Goal: Task Accomplishment & Management: Use online tool/utility

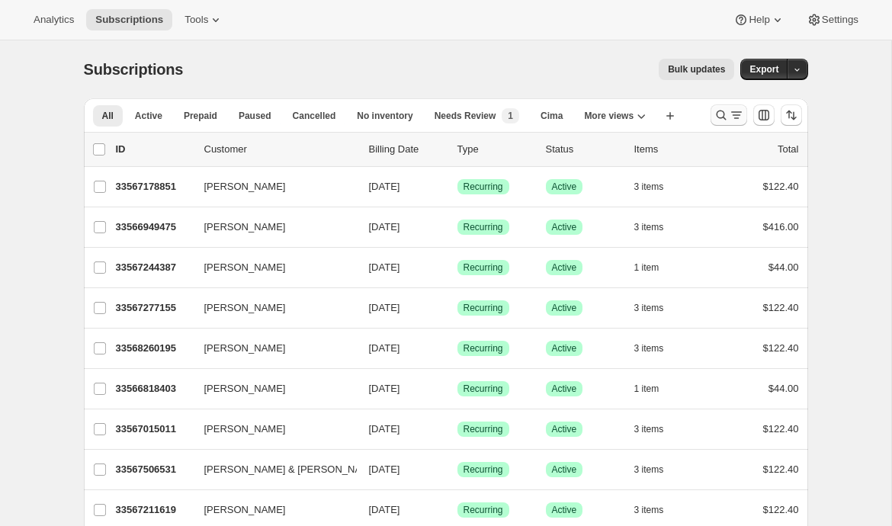
click at [716, 112] on icon "Search and filter results" at bounding box center [721, 115] width 15 height 15
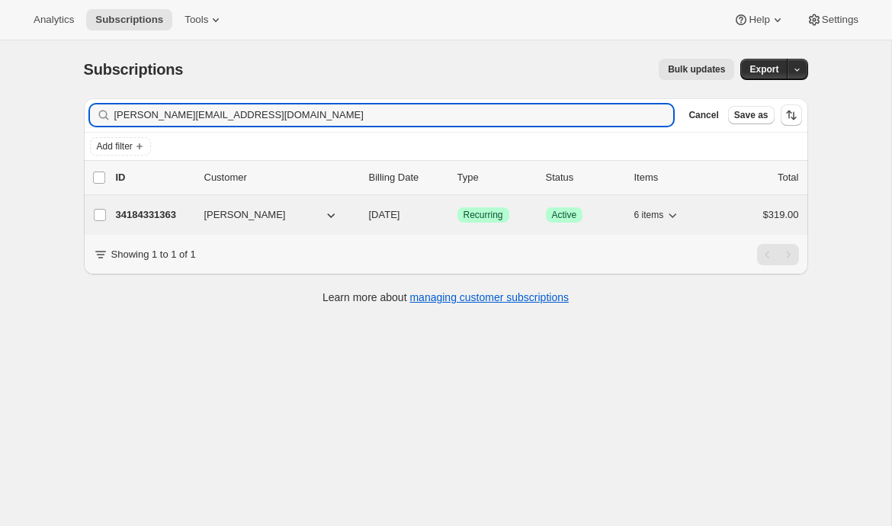
type input "[PERSON_NAME][EMAIL_ADDRESS][DOMAIN_NAME]"
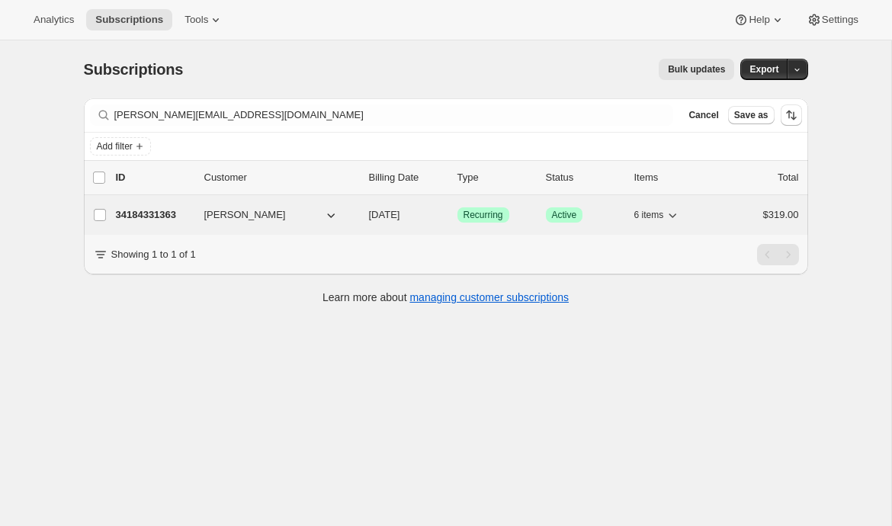
click at [172, 215] on p "34184331363" at bounding box center [154, 214] width 76 height 15
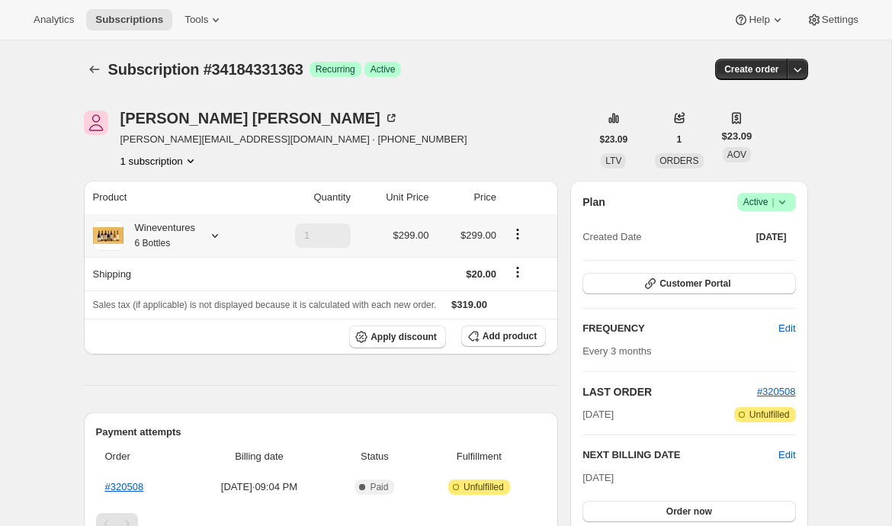
click at [221, 240] on icon at bounding box center [214, 235] width 15 height 15
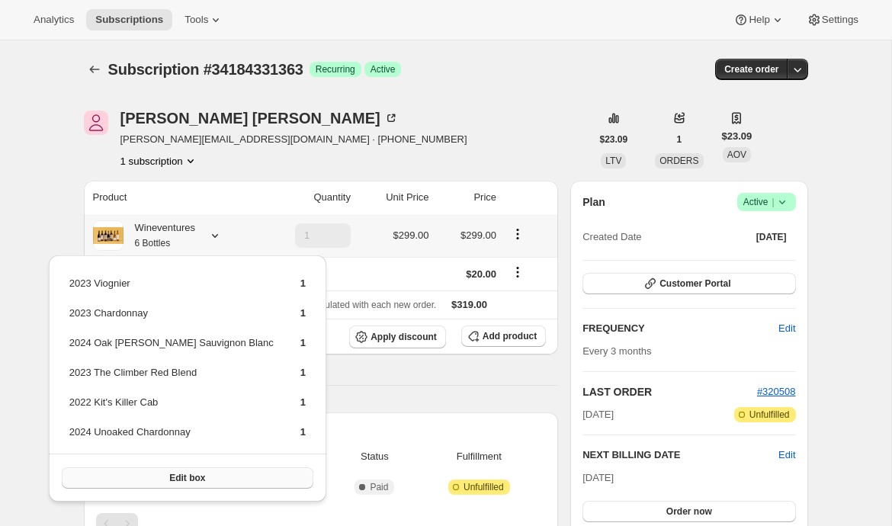
click at [169, 474] on span "Edit box" at bounding box center [187, 478] width 36 height 12
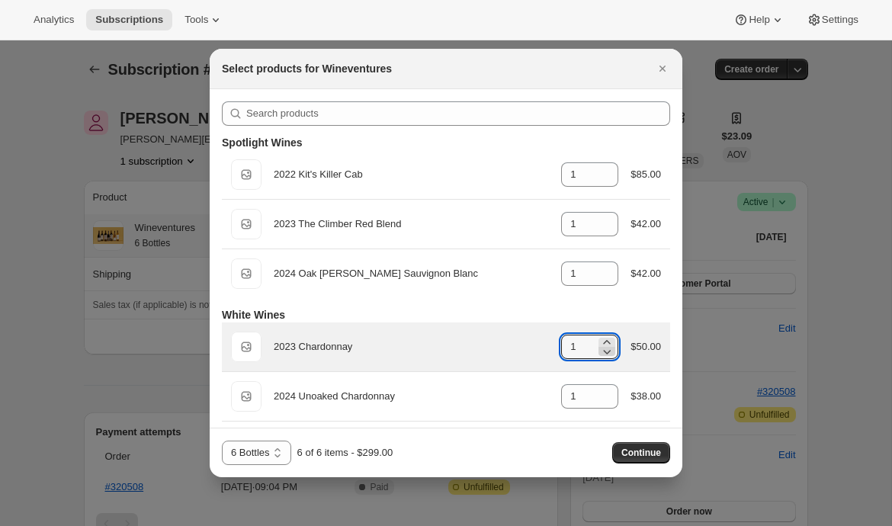
click at [604, 352] on icon ":rdv:" at bounding box center [608, 352] width 8 height 5
type input "0"
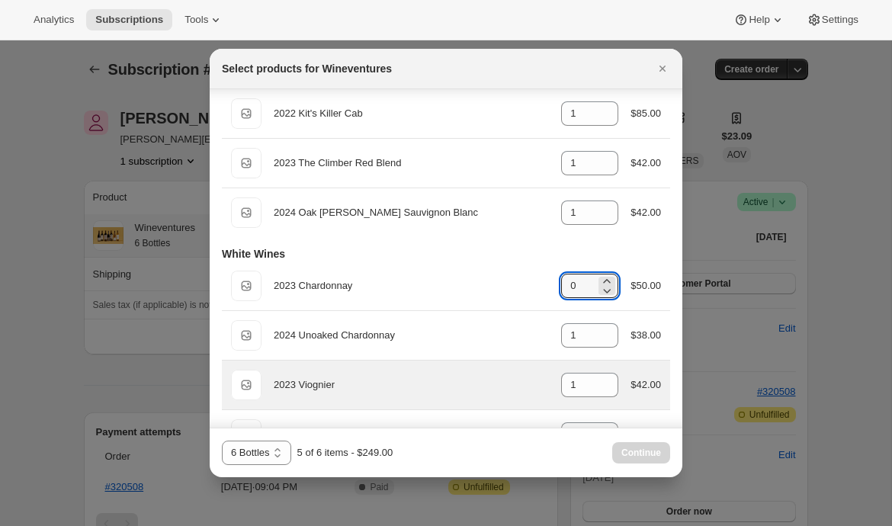
scroll to position [62, 0]
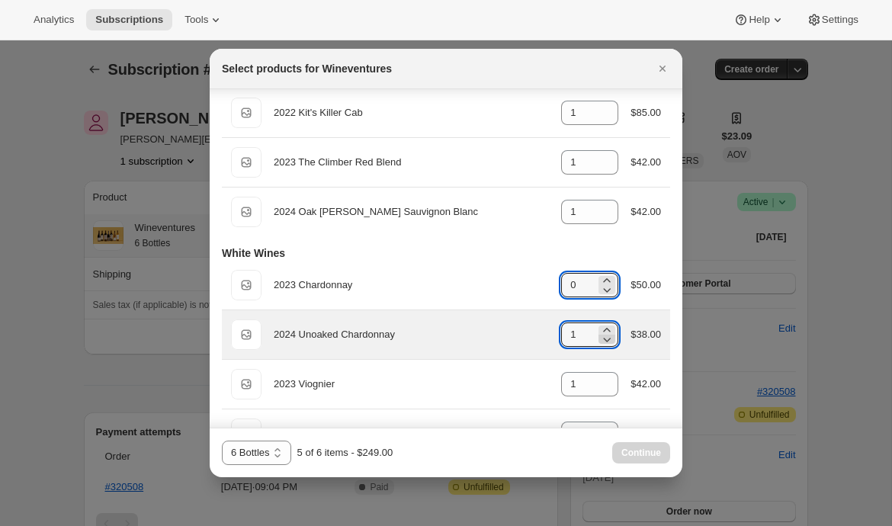
click at [603, 345] on icon ":rdv:" at bounding box center [606, 339] width 15 height 15
type input "0"
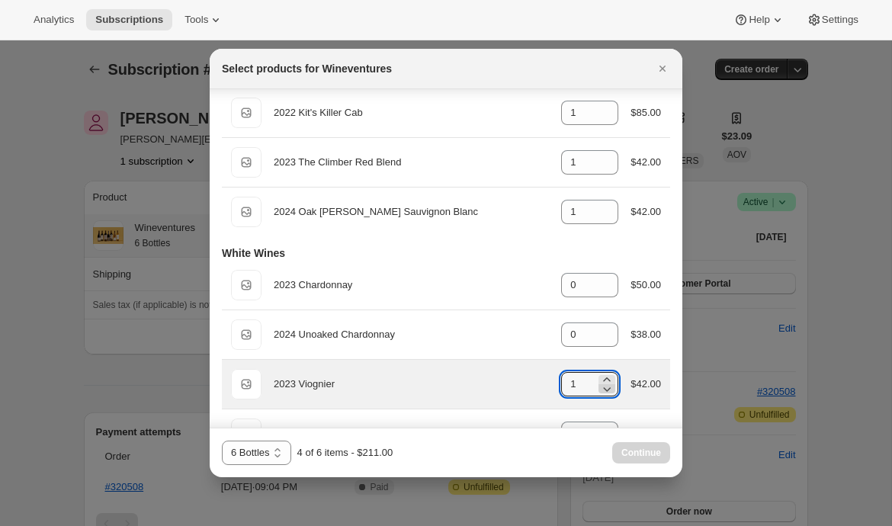
click at [606, 390] on icon ":rdv:" at bounding box center [608, 389] width 8 height 5
type input "0"
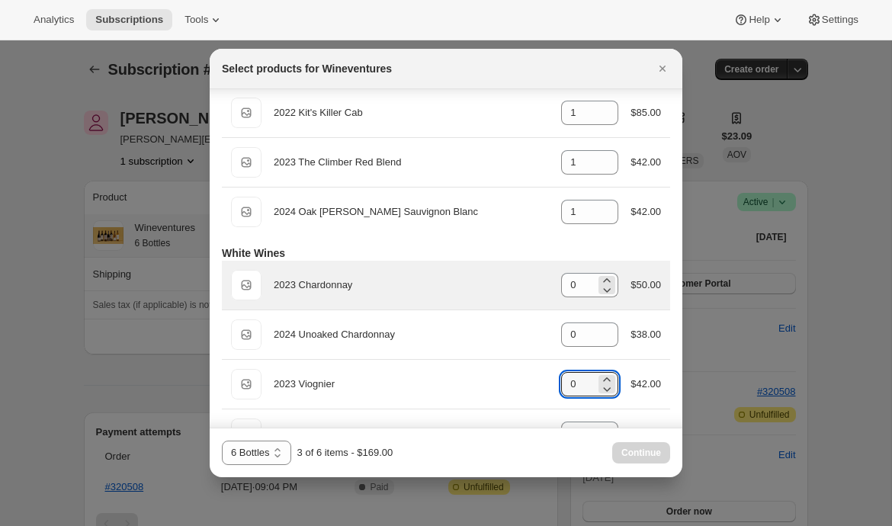
scroll to position [0, 0]
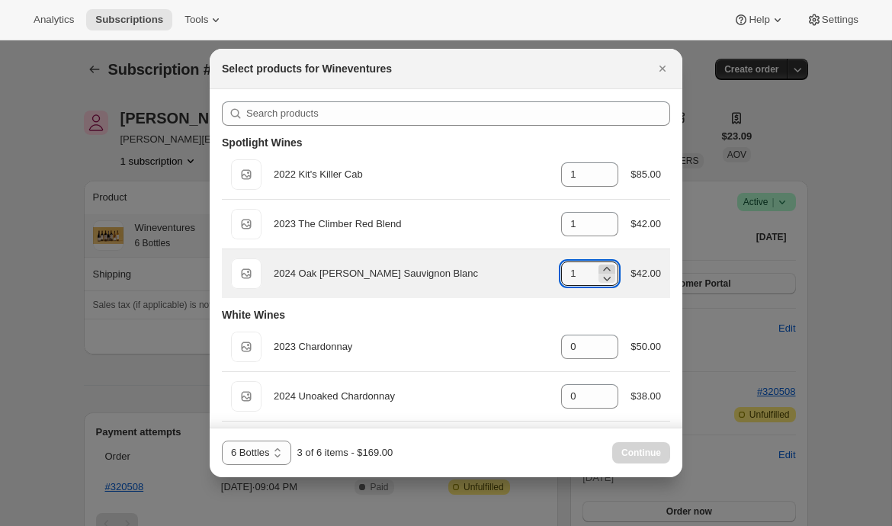
click at [605, 268] on icon ":rdv:" at bounding box center [606, 269] width 15 height 15
type input "2"
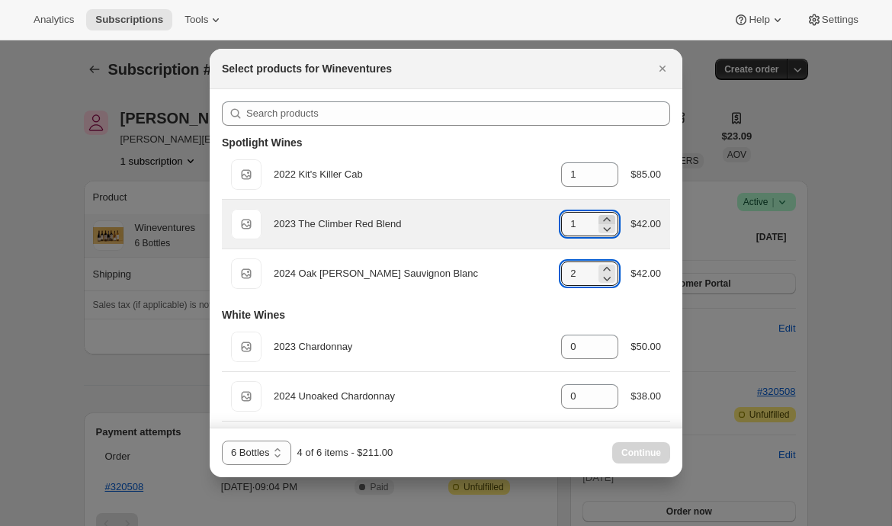
click at [606, 217] on icon ":rdv:" at bounding box center [606, 219] width 15 height 15
type input "2"
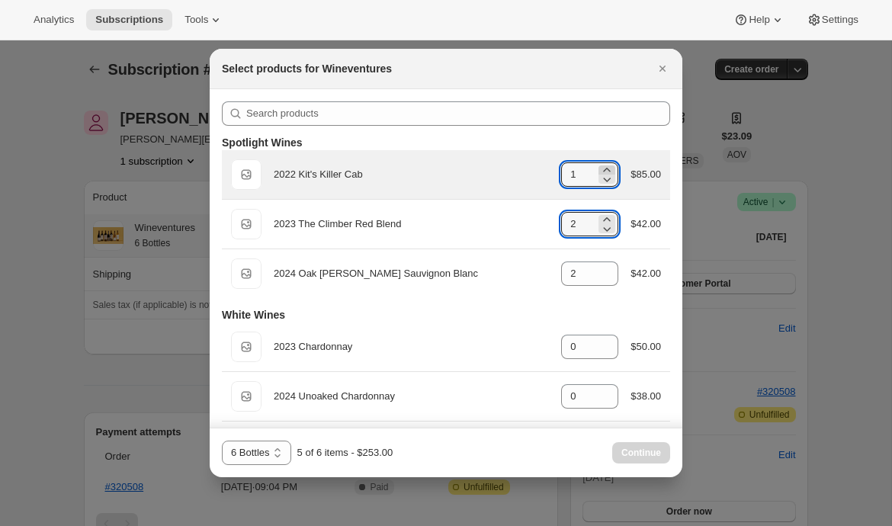
click at [606, 167] on icon ":rdv:" at bounding box center [606, 169] width 15 height 15
type input "2"
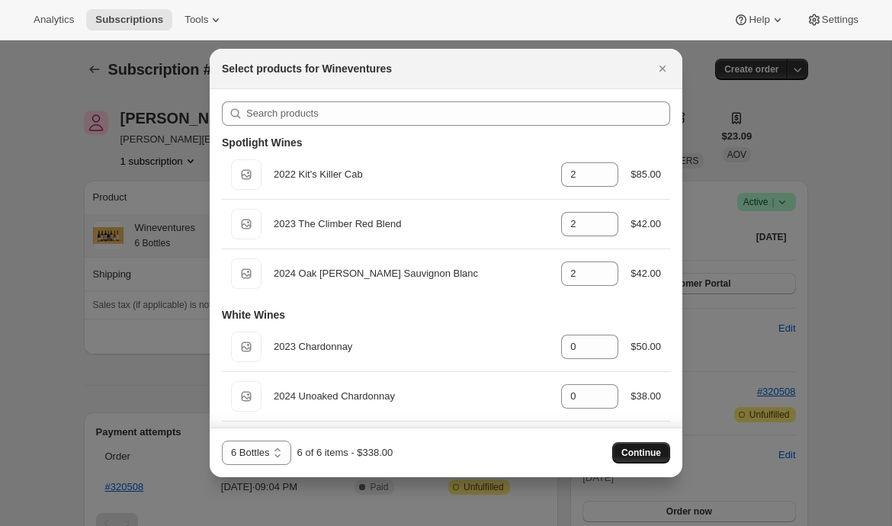
click at [648, 455] on span "Continue" at bounding box center [642, 453] width 40 height 12
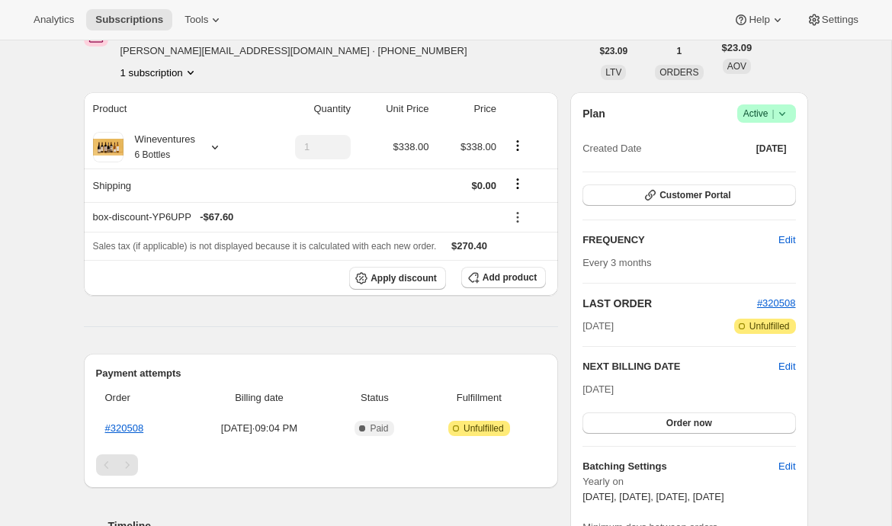
scroll to position [162, 0]
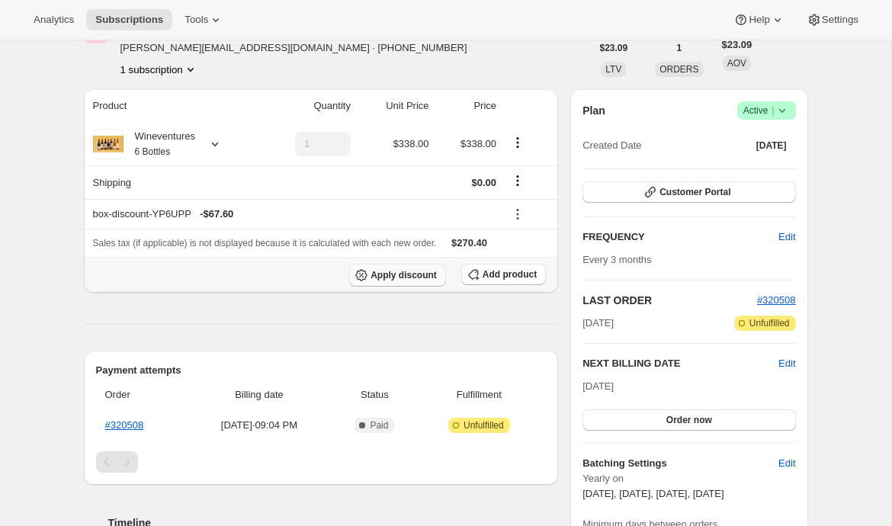
click at [397, 275] on span "Apply discount" at bounding box center [404, 275] width 66 height 12
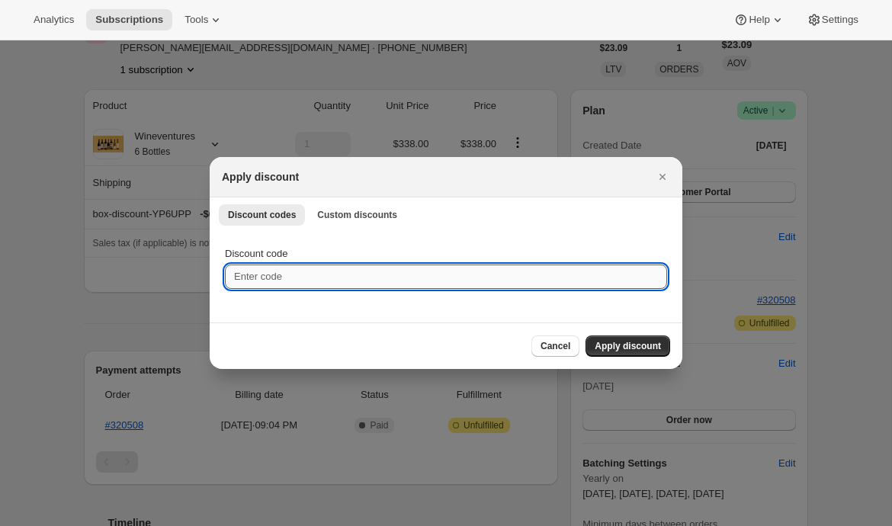
click at [368, 281] on input "Discount code" at bounding box center [446, 277] width 442 height 24
type input "EMILYTEST"
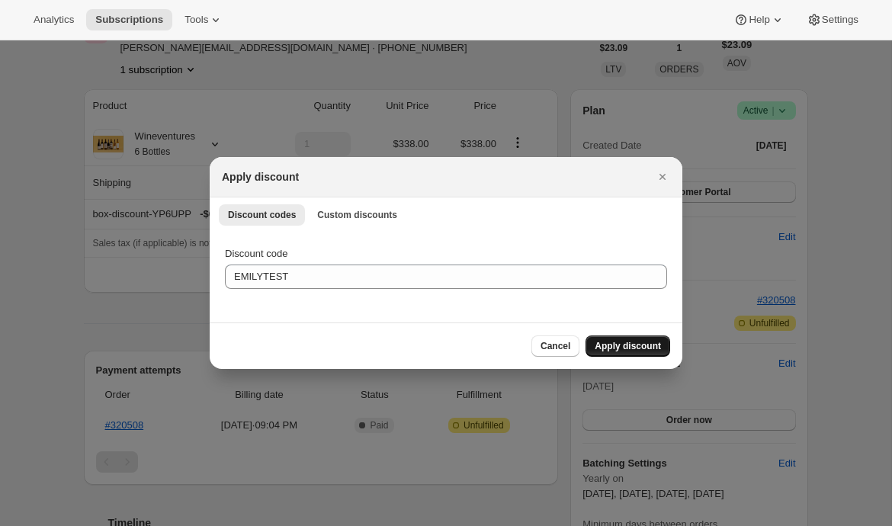
click at [619, 344] on span "Apply discount" at bounding box center [628, 346] width 66 height 12
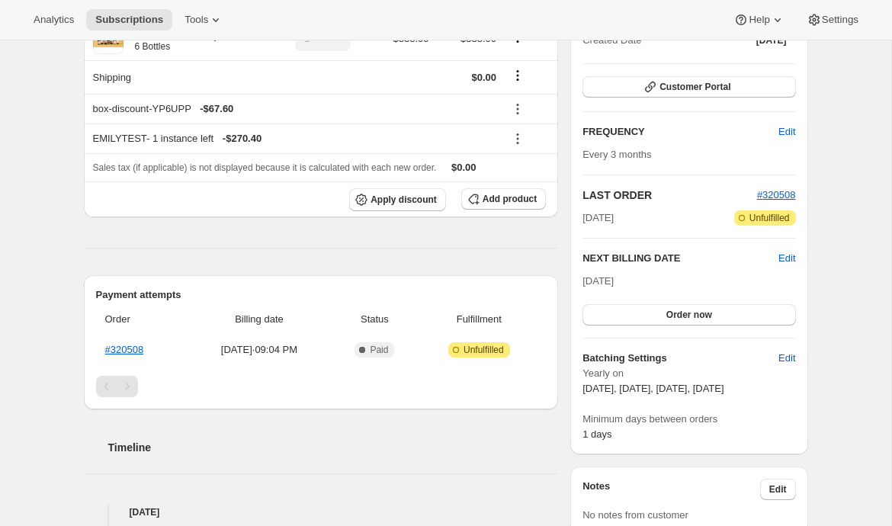
scroll to position [215, 0]
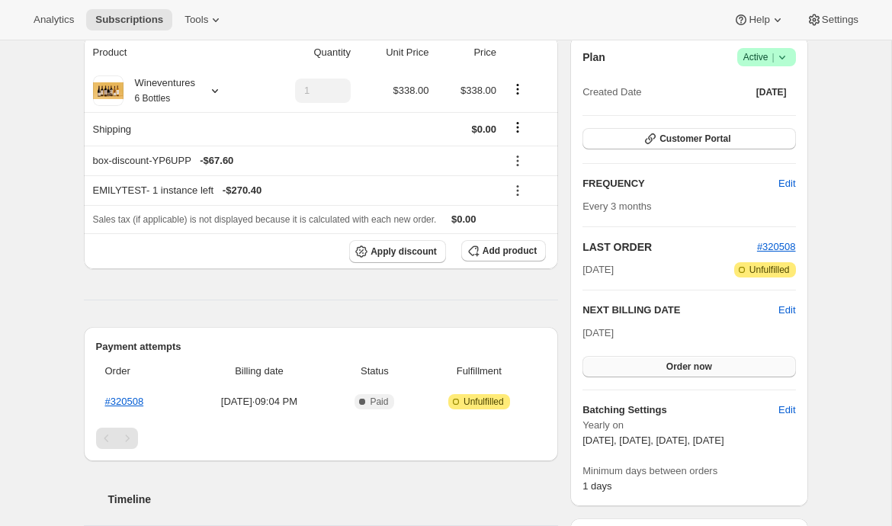
click at [602, 374] on button "Order now" at bounding box center [689, 366] width 213 height 21
click at [616, 367] on button "Click to confirm" at bounding box center [689, 366] width 213 height 21
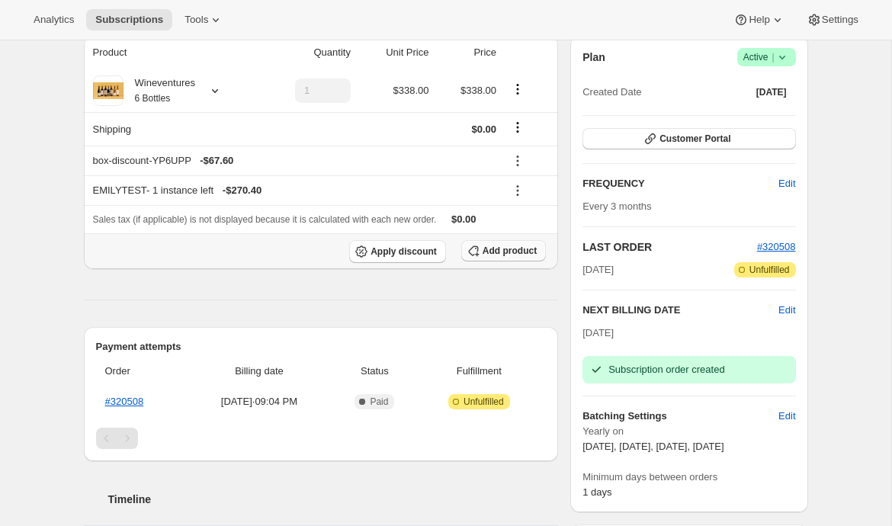
click at [485, 255] on span "Add product" at bounding box center [510, 251] width 54 height 12
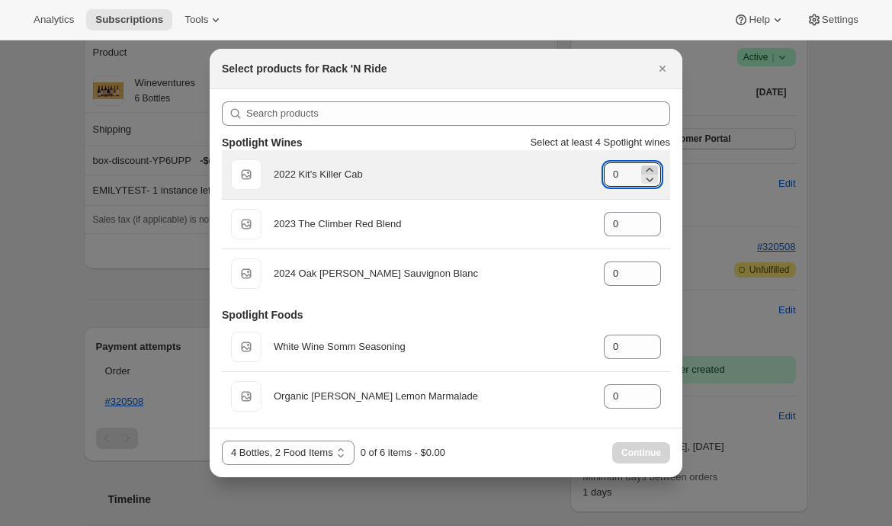
click at [652, 166] on icon ":rln:" at bounding box center [649, 169] width 15 height 15
type input "2"
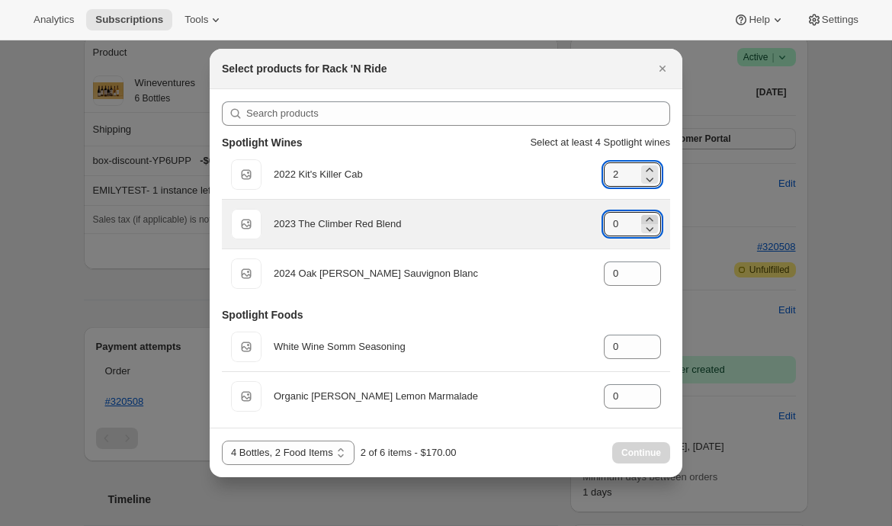
click at [647, 217] on icon ":rln:" at bounding box center [649, 219] width 15 height 15
type input "1"
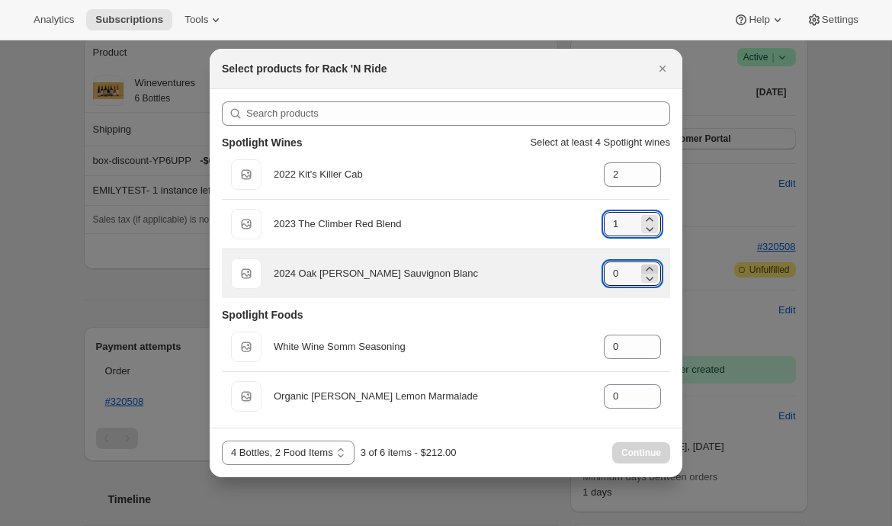
click at [647, 265] on icon ":rln:" at bounding box center [649, 269] width 15 height 15
type input "1"
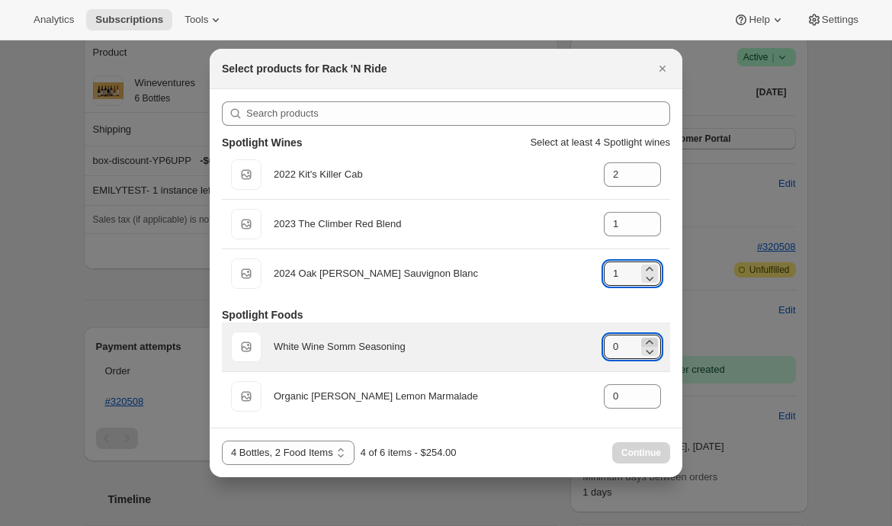
click at [648, 339] on icon ":rln:" at bounding box center [649, 342] width 15 height 15
type input "1"
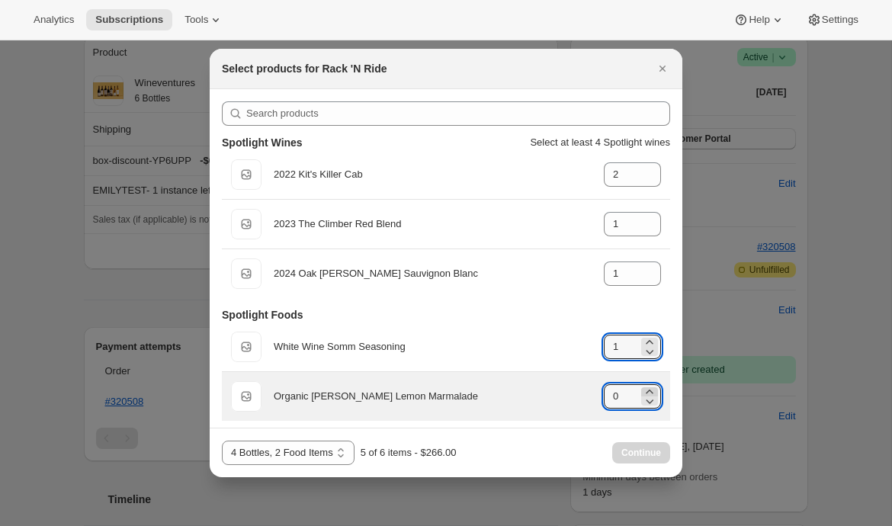
click at [651, 387] on icon ":rln:" at bounding box center [649, 391] width 15 height 15
type input "1"
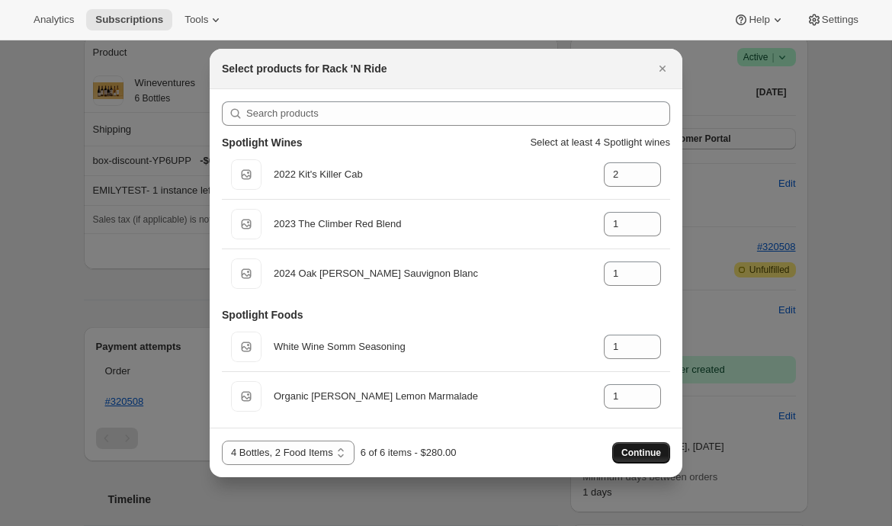
click at [636, 454] on span "Continue" at bounding box center [642, 453] width 40 height 12
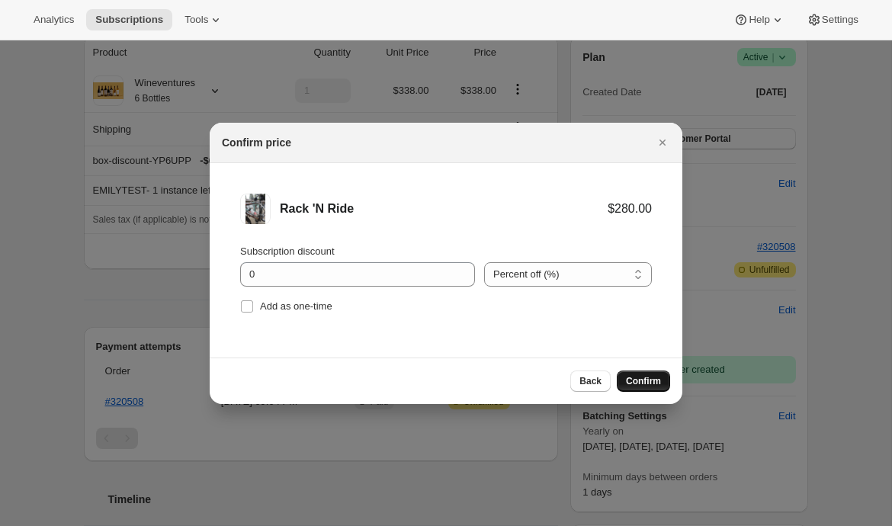
click at [639, 383] on span "Confirm" at bounding box center [643, 381] width 35 height 12
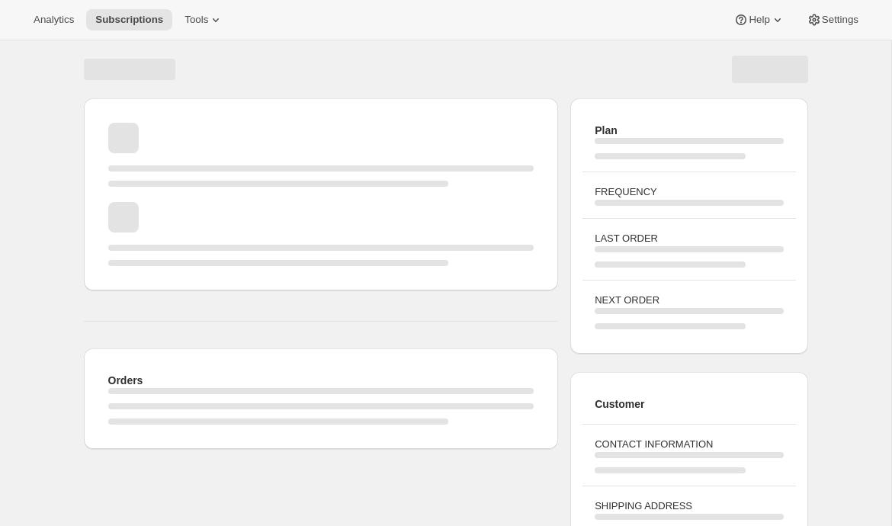
scroll to position [163, 0]
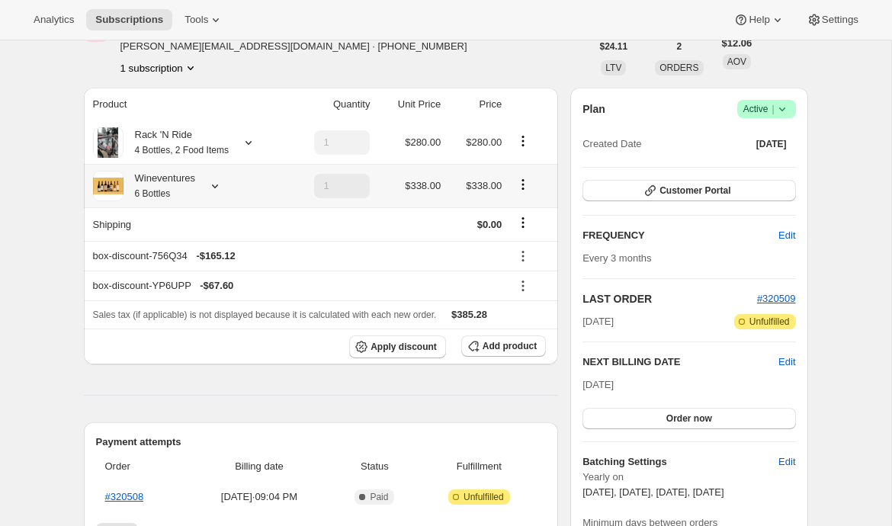
click at [528, 188] on icon "Product actions" at bounding box center [523, 184] width 15 height 15
click at [522, 243] on span "Remove" at bounding box center [524, 239] width 37 height 11
type input "0"
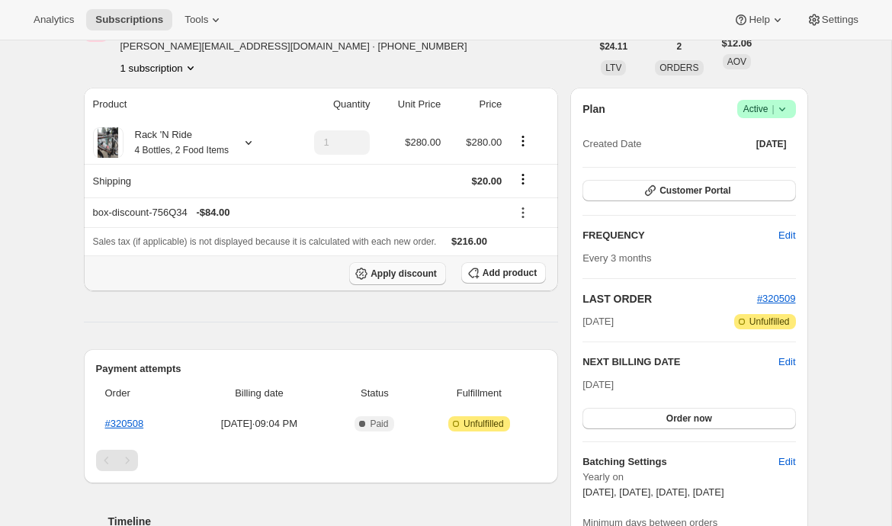
click at [404, 273] on span "Apply discount" at bounding box center [404, 274] width 66 height 12
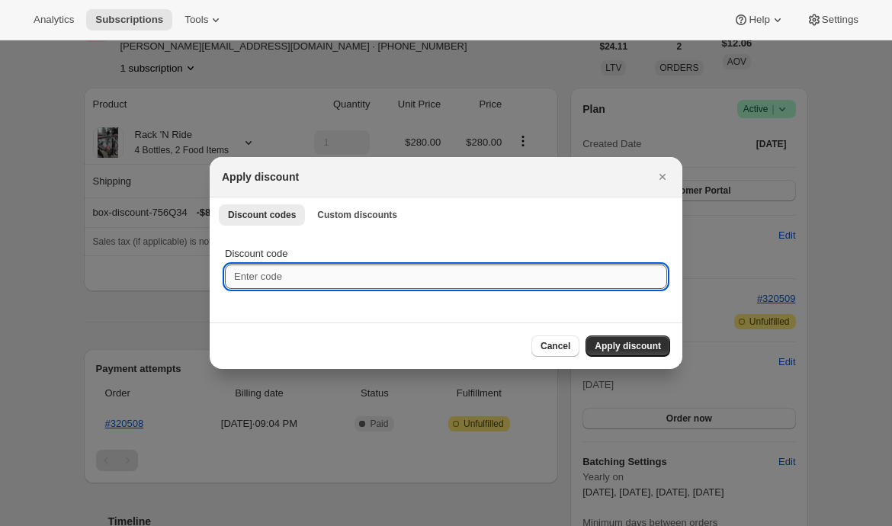
click at [325, 277] on input "Discount code" at bounding box center [446, 277] width 442 height 24
type input "EMILYTEST"
click at [603, 340] on span "Apply discount" at bounding box center [628, 346] width 66 height 12
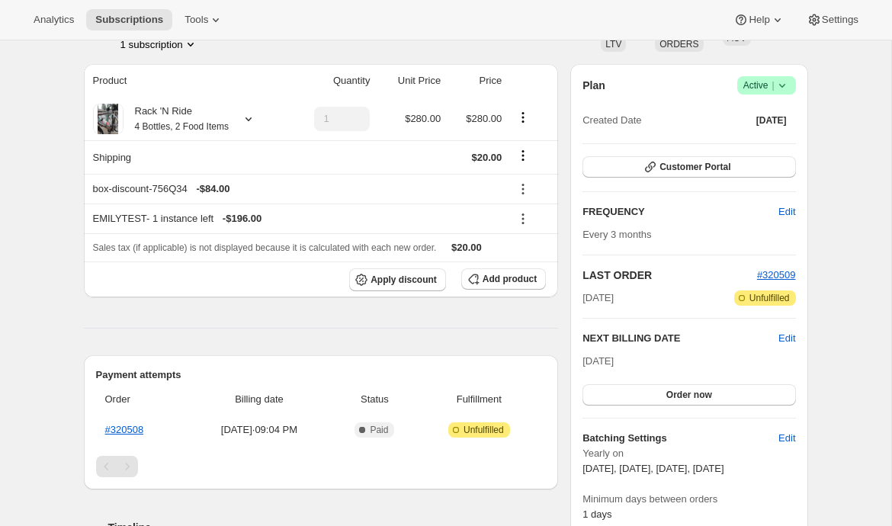
scroll to position [182, 0]
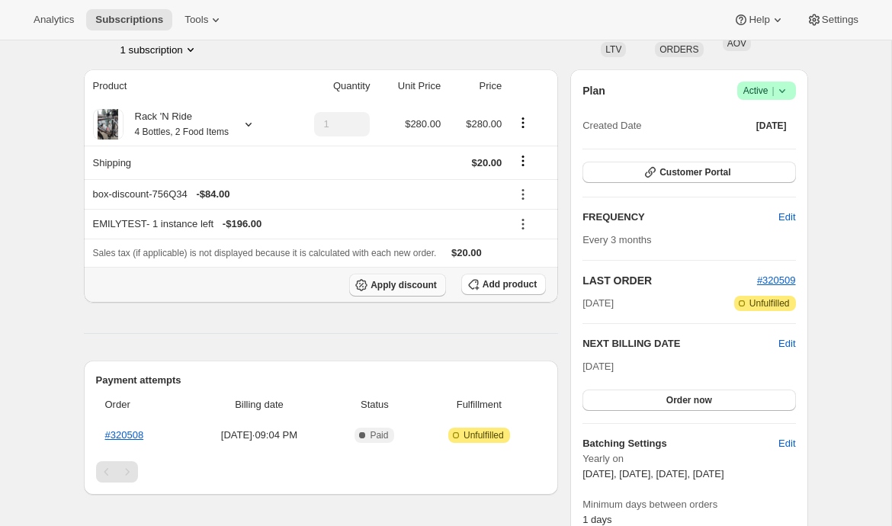
click at [417, 286] on span "Apply discount" at bounding box center [404, 285] width 66 height 12
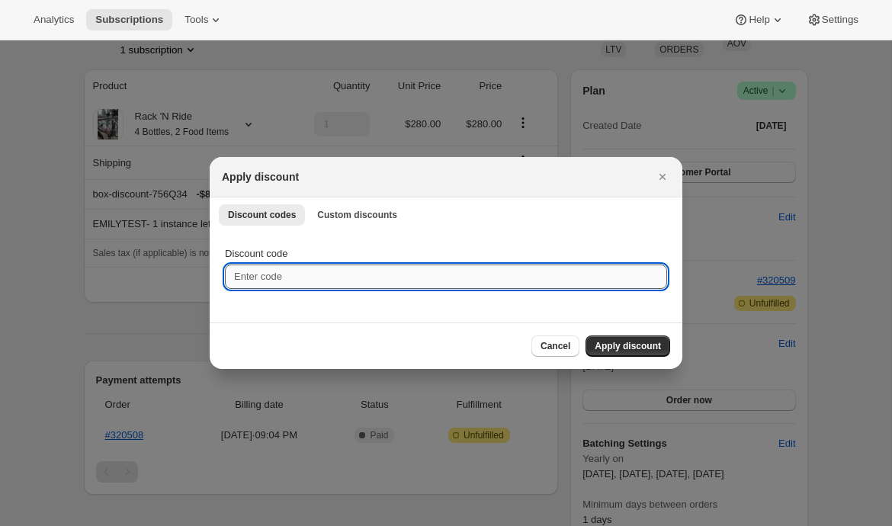
click at [417, 285] on input "Discount code" at bounding box center [446, 277] width 442 height 24
type input "EMILYSHIP"
click at [603, 354] on button "Apply discount" at bounding box center [628, 346] width 85 height 21
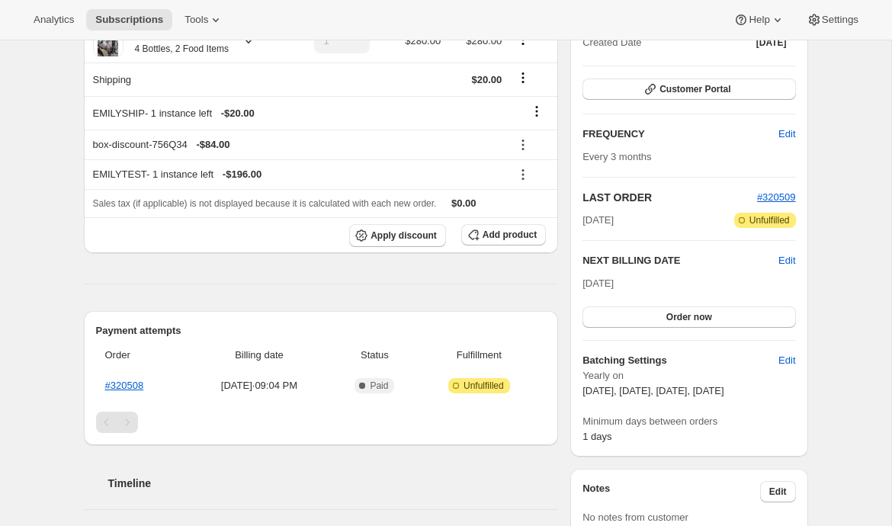
scroll to position [157, 0]
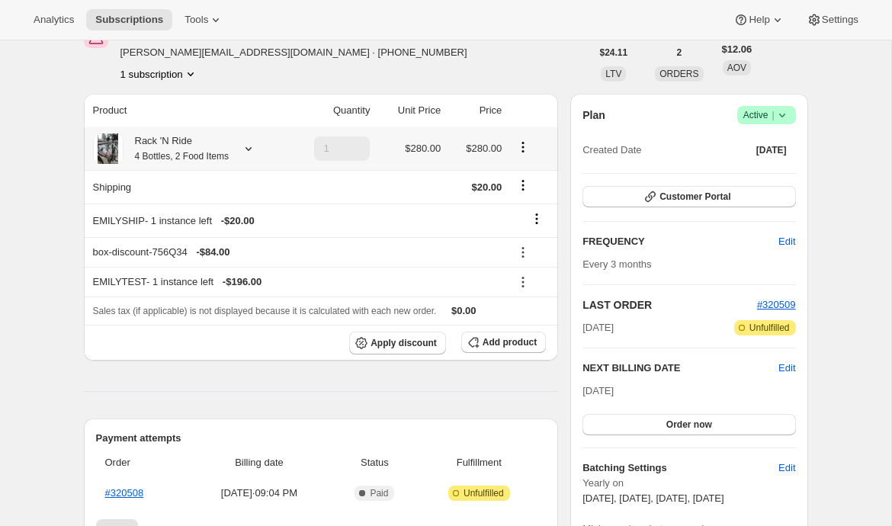
click at [252, 152] on icon at bounding box center [248, 148] width 15 height 15
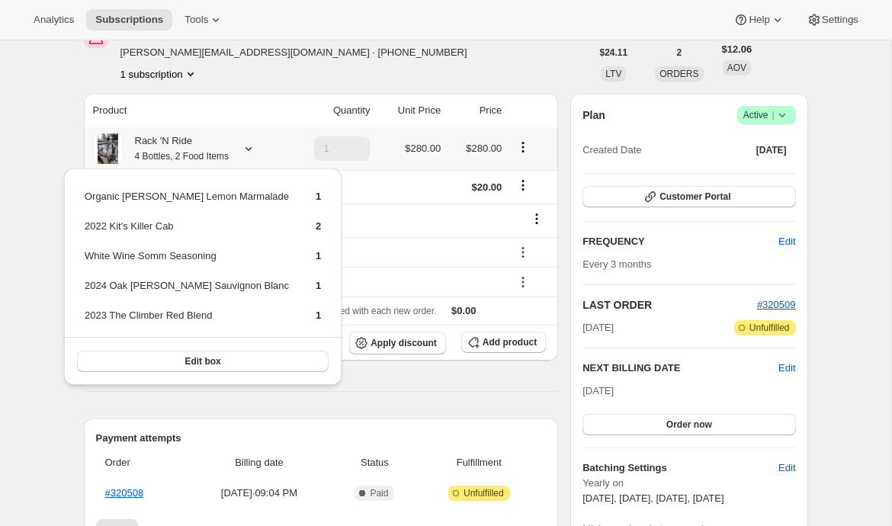
click at [252, 152] on icon at bounding box center [248, 148] width 15 height 15
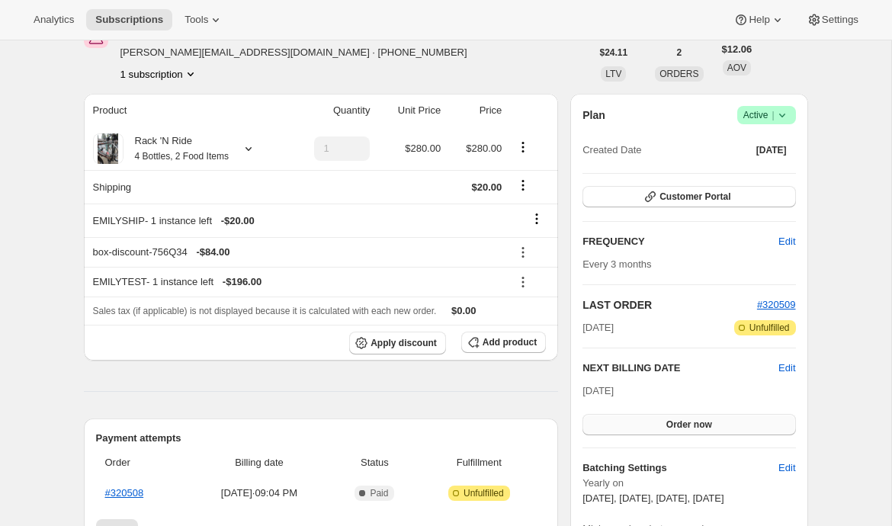
click at [608, 422] on button "Order now" at bounding box center [689, 424] width 213 height 21
click at [622, 425] on button "Click to confirm" at bounding box center [689, 424] width 213 height 21
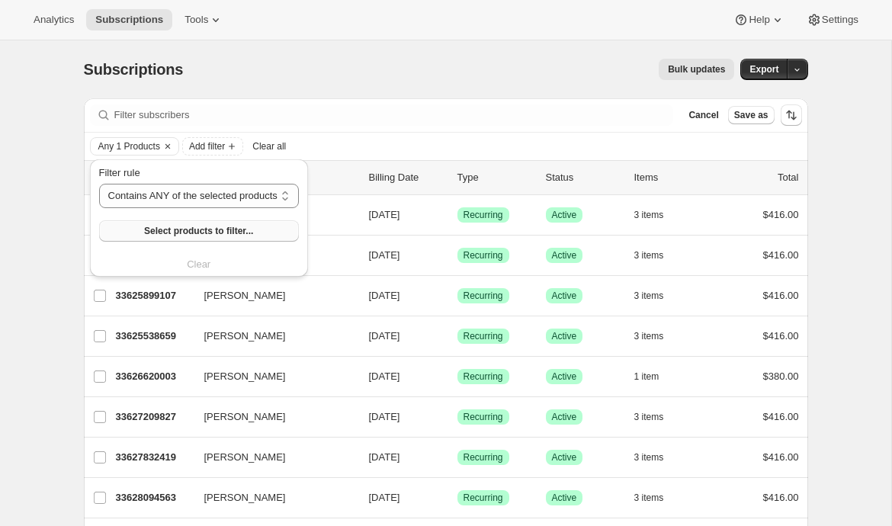
click at [152, 230] on span "Select products to filter..." at bounding box center [198, 231] width 109 height 12
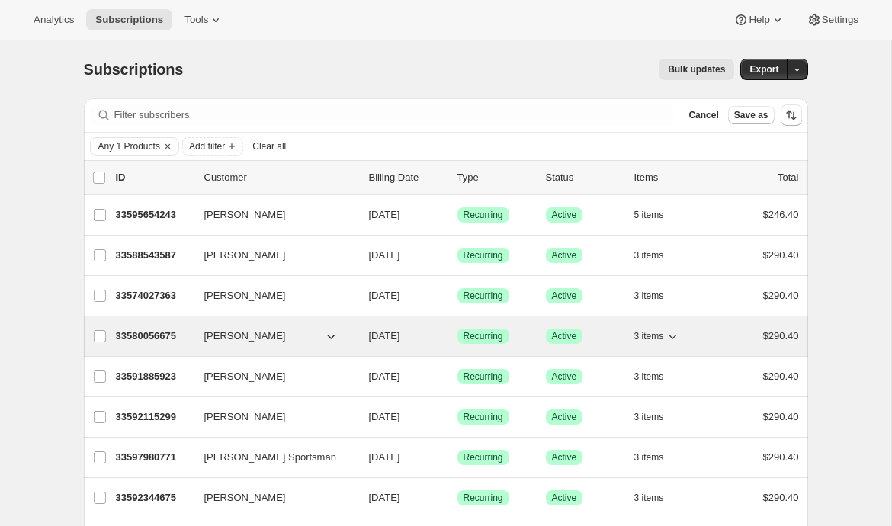
click at [162, 341] on p "33580056675" at bounding box center [154, 336] width 76 height 15
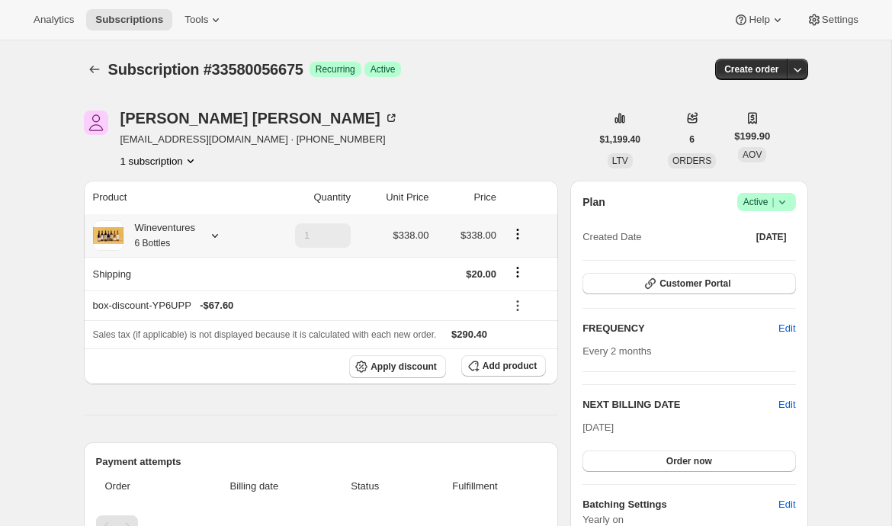
click at [218, 236] on icon at bounding box center [214, 235] width 15 height 15
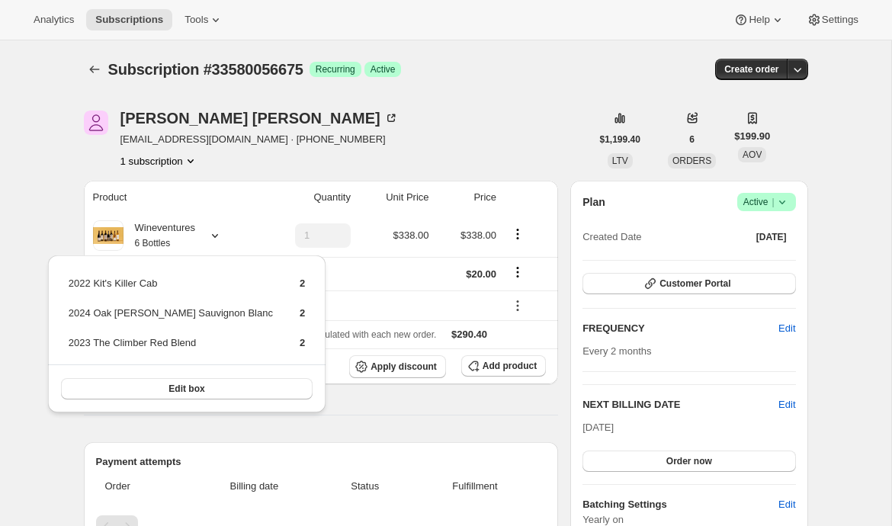
click at [103, 198] on th "Product" at bounding box center [171, 198] width 175 height 34
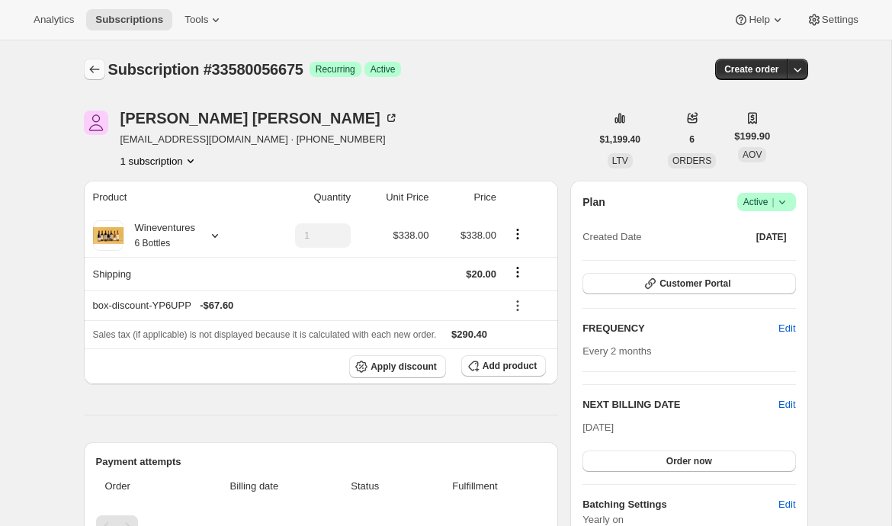
click at [92, 69] on icon "Subscriptions" at bounding box center [94, 69] width 15 height 15
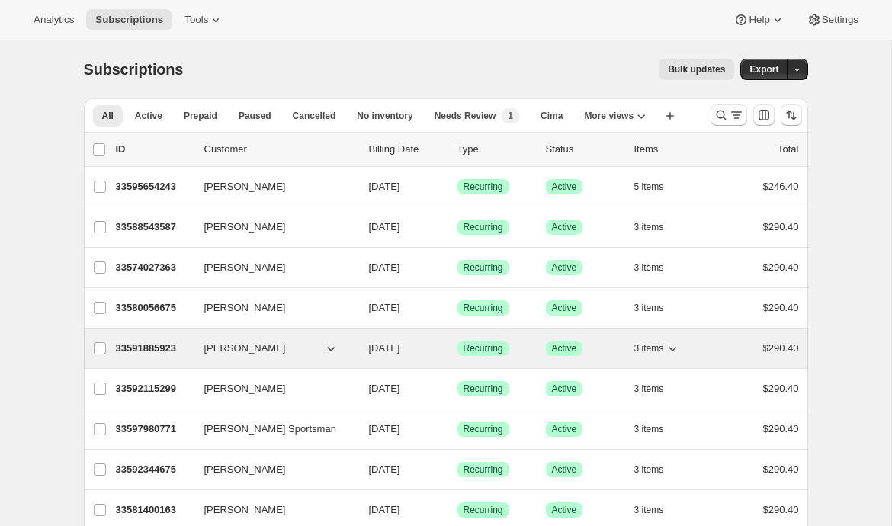
click at [153, 345] on p "33591885923" at bounding box center [154, 348] width 76 height 15
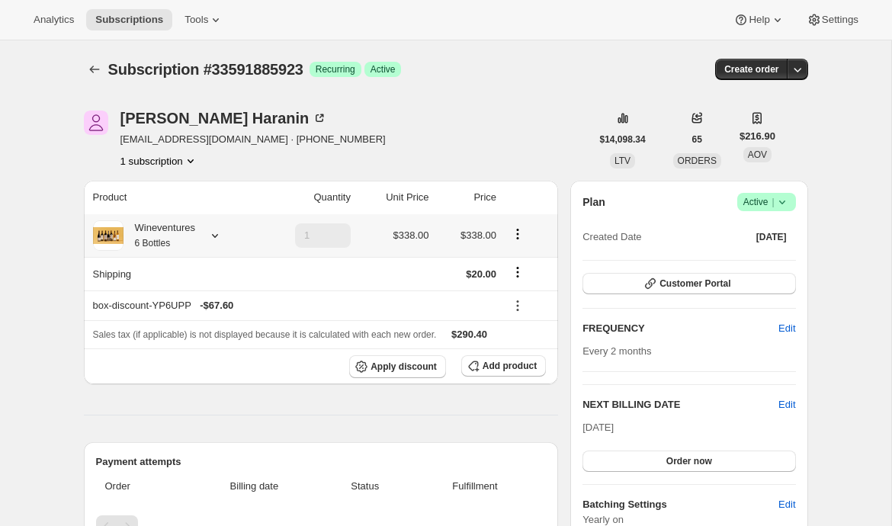
click at [220, 243] on icon at bounding box center [214, 235] width 15 height 15
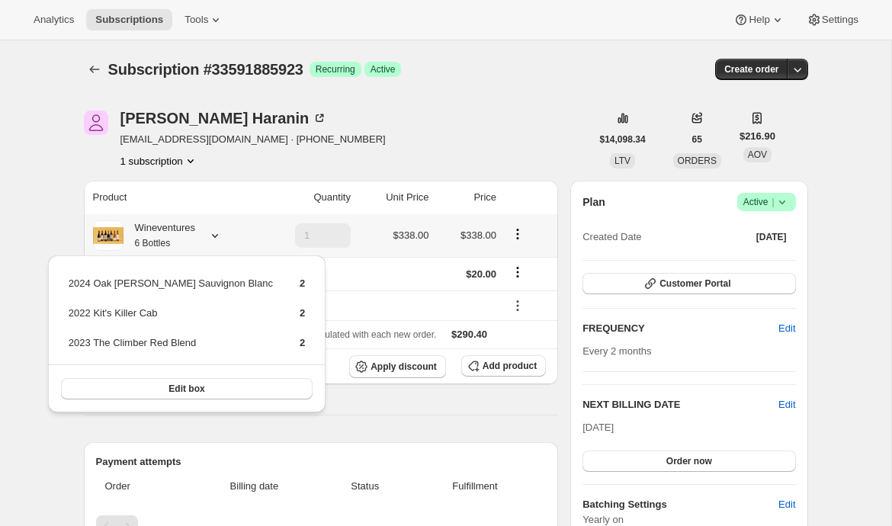
click at [220, 243] on icon at bounding box center [214, 235] width 15 height 15
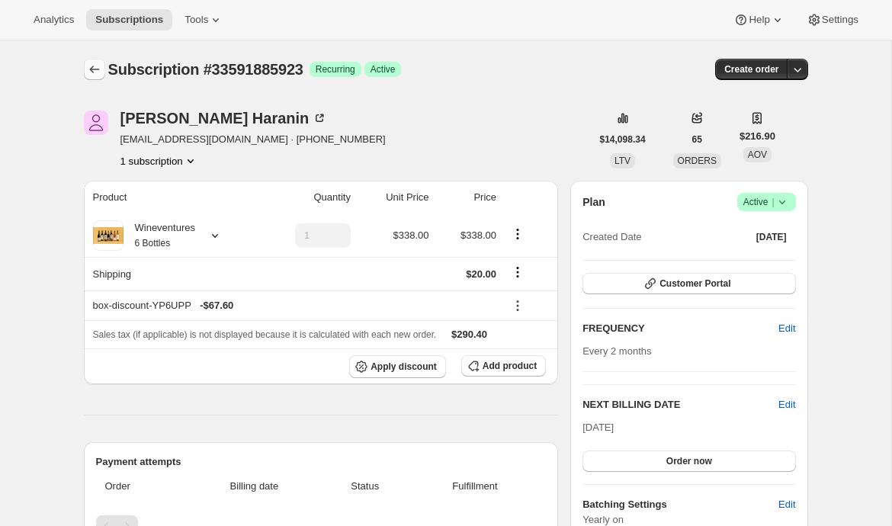
click at [91, 66] on icon "Subscriptions" at bounding box center [94, 69] width 15 height 15
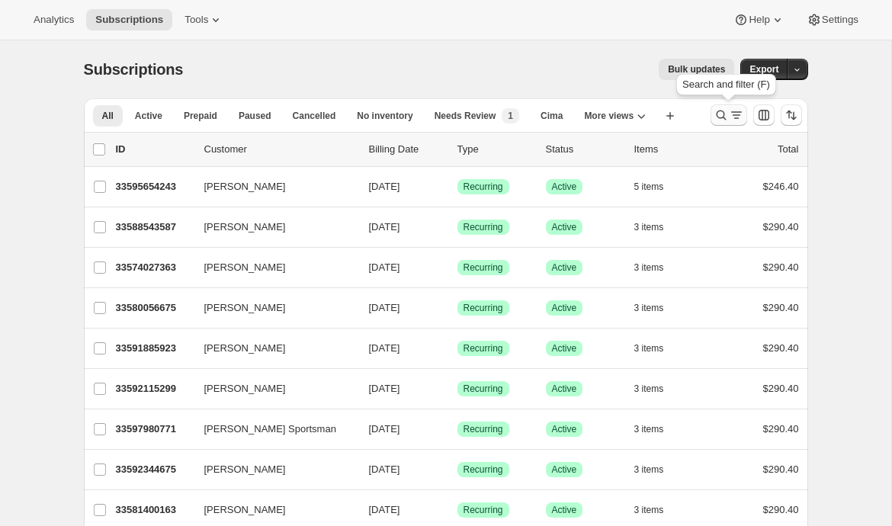
click at [715, 107] on button "Search and filter results" at bounding box center [729, 114] width 37 height 21
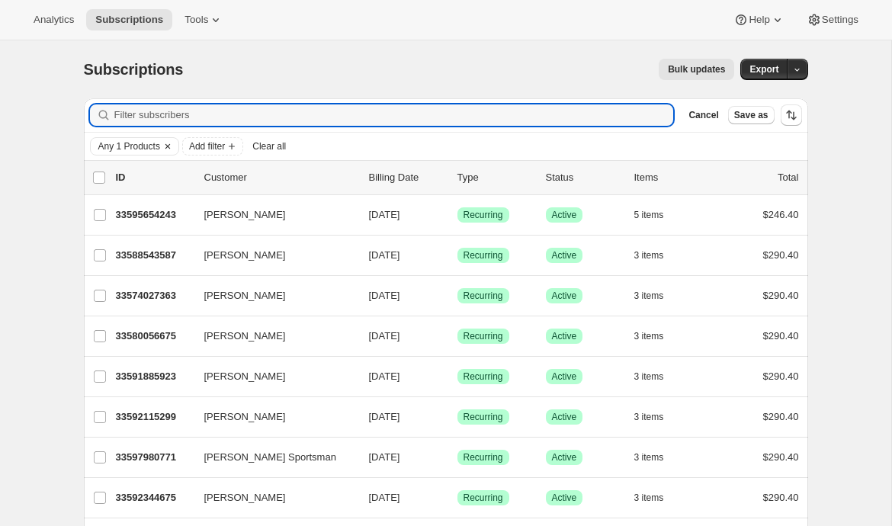
click at [157, 147] on span "Any 1 Products" at bounding box center [129, 146] width 62 height 12
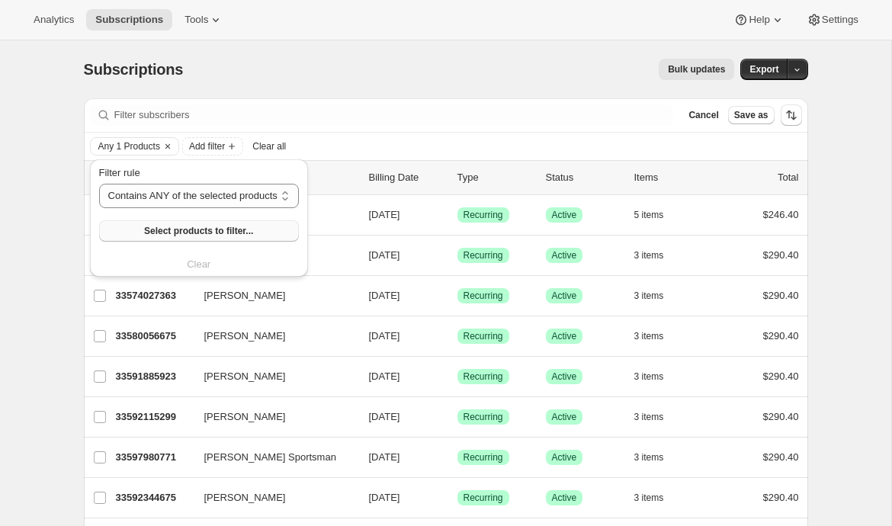
click at [142, 236] on button "Select products to filter..." at bounding box center [199, 230] width 200 height 21
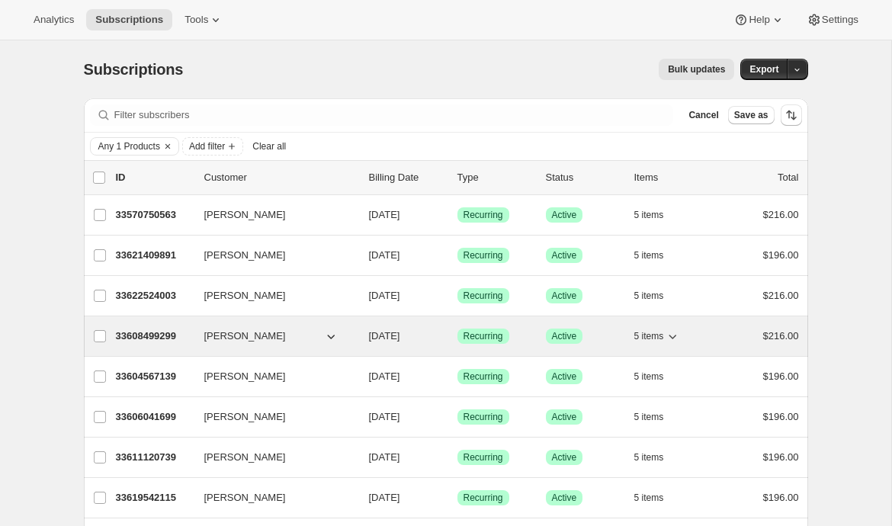
click at [229, 335] on span "Sterling Crowley" at bounding box center [245, 336] width 82 height 15
click at [142, 345] on div "33608499299 Sterling Crowley 09/17/2025 Success Recurring Success Active 5 item…" at bounding box center [457, 336] width 683 height 21
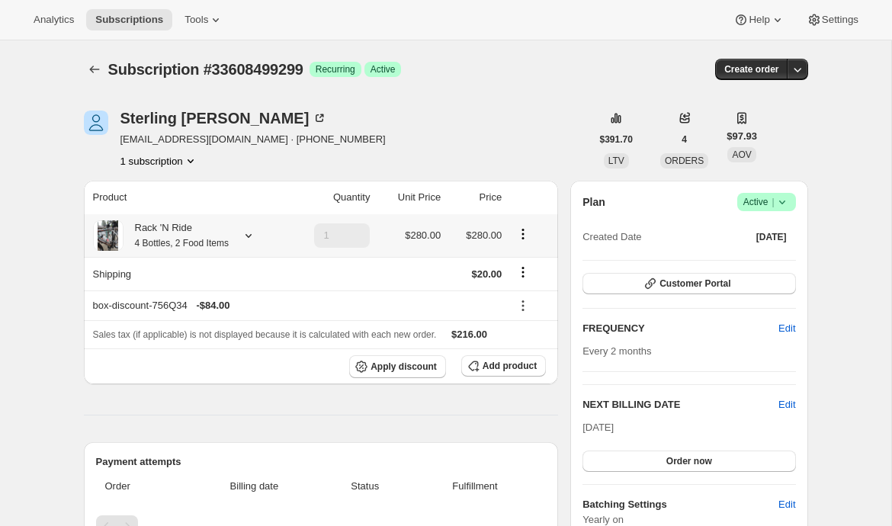
click at [256, 233] on icon at bounding box center [248, 235] width 15 height 15
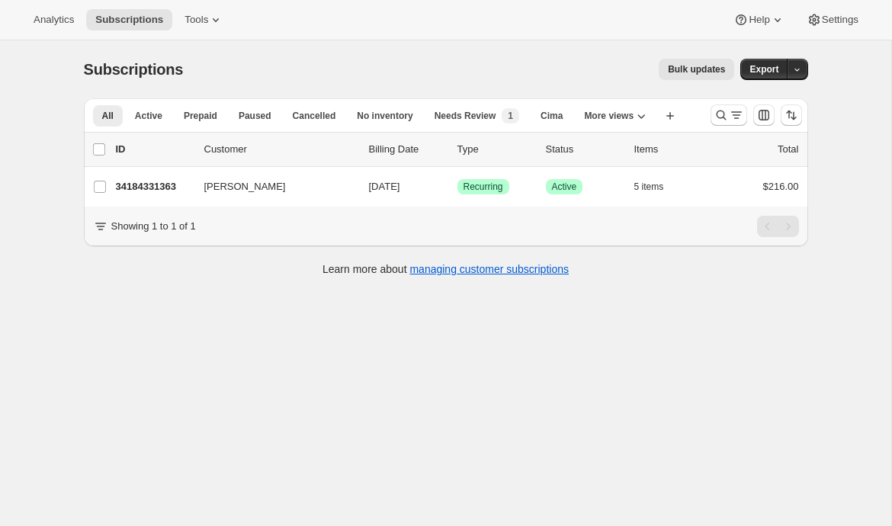
click at [687, 69] on span "Bulk updates" at bounding box center [696, 69] width 57 height 12
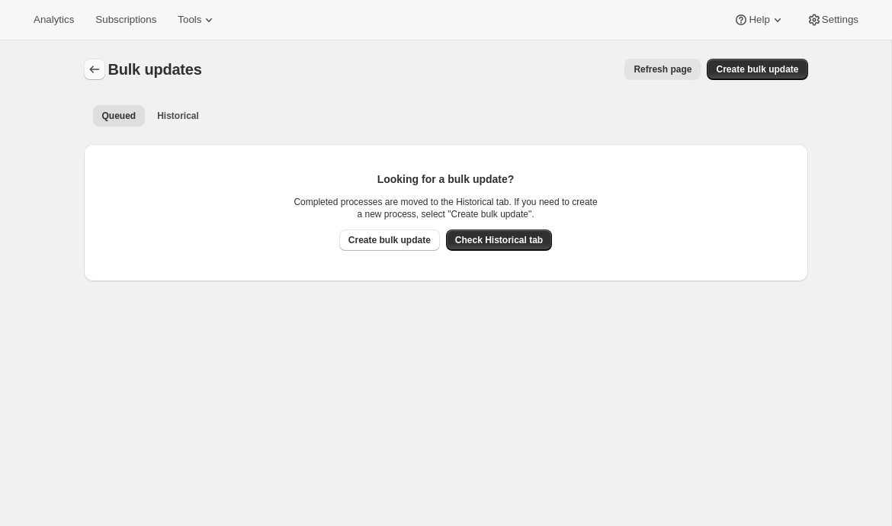
click at [84, 69] on button "Bulk updates" at bounding box center [94, 69] width 21 height 21
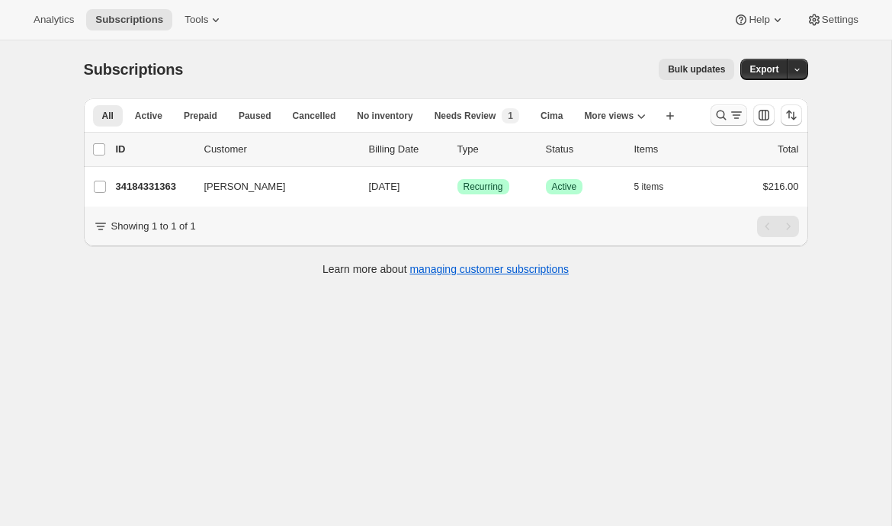
click at [716, 118] on icon "Search and filter results" at bounding box center [721, 115] width 15 height 15
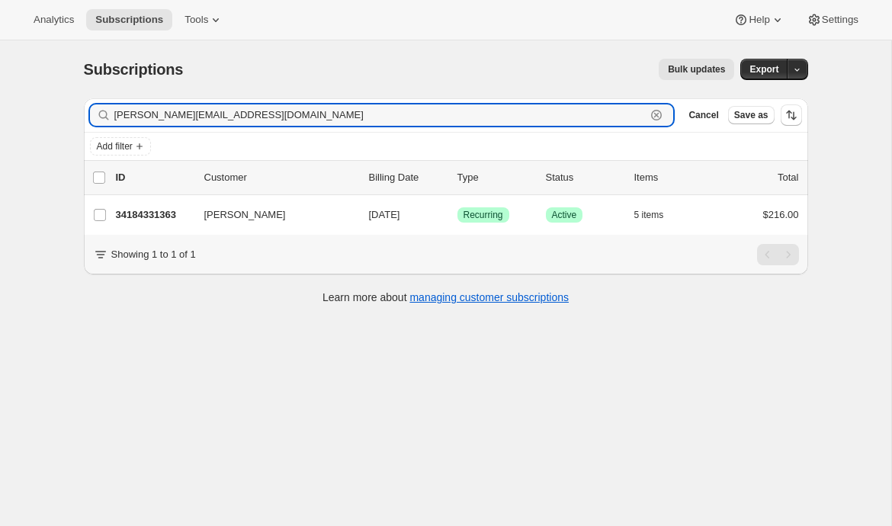
click at [654, 117] on icon "button" at bounding box center [656, 115] width 5 height 5
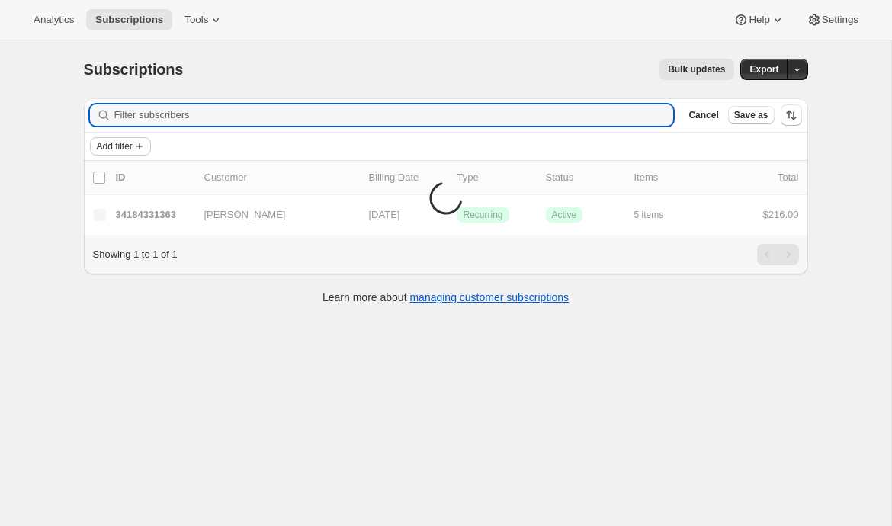
click at [126, 145] on span "Add filter" at bounding box center [115, 146] width 36 height 12
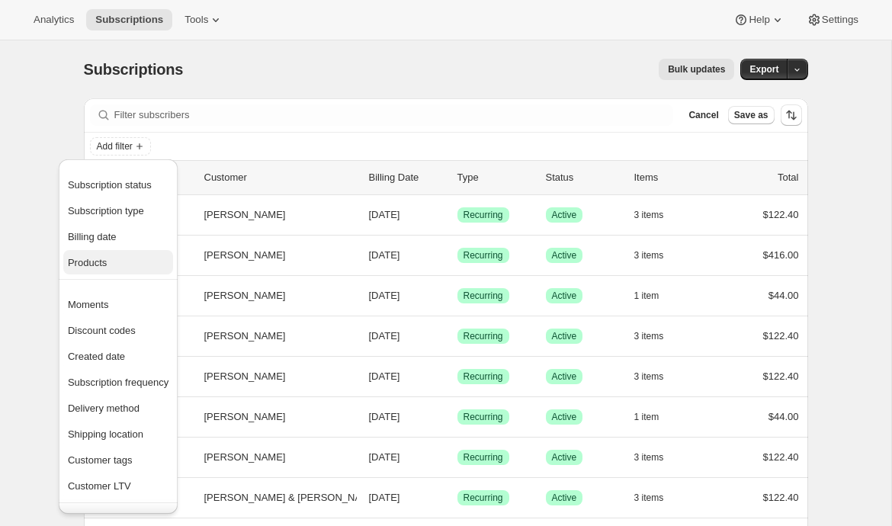
click at [114, 260] on span "Products" at bounding box center [118, 262] width 101 height 15
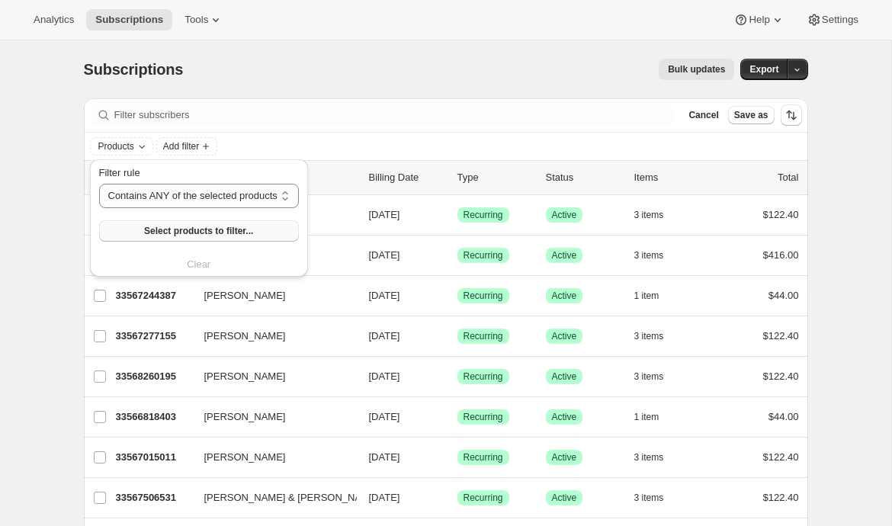
click at [246, 229] on span "Select products to filter..." at bounding box center [198, 231] width 109 height 12
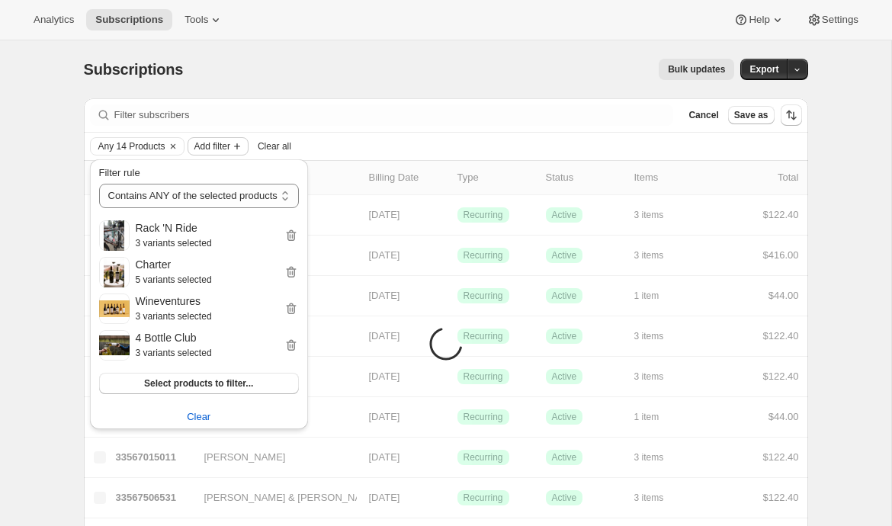
click at [225, 146] on span "Add filter" at bounding box center [212, 146] width 36 height 12
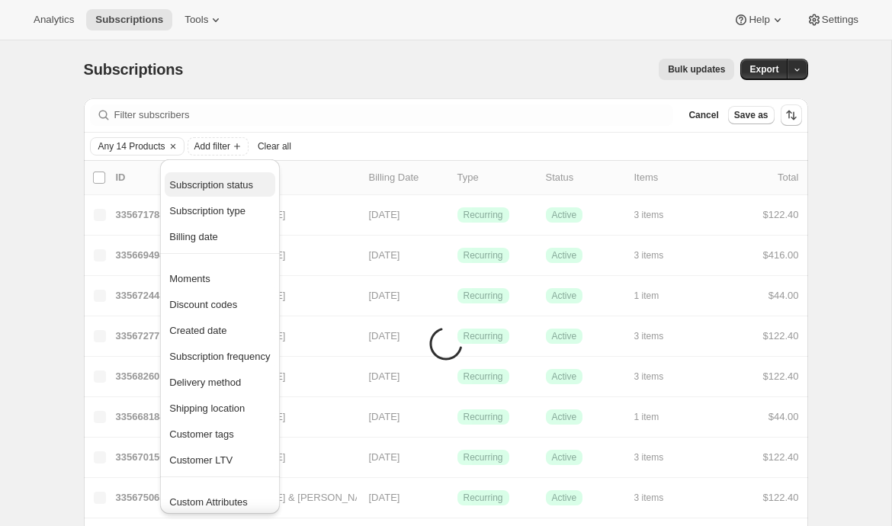
click at [220, 182] on span "Subscription status" at bounding box center [211, 184] width 84 height 11
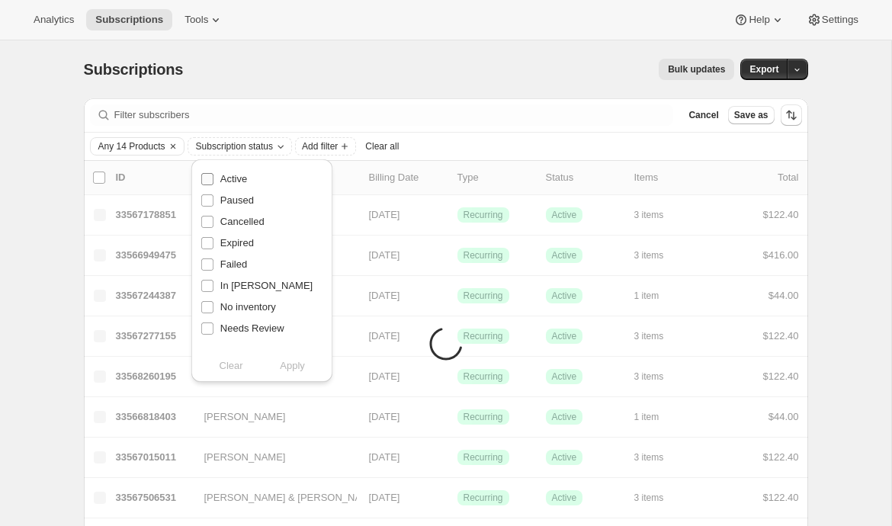
click at [240, 182] on span "Active" at bounding box center [233, 178] width 27 height 11
click at [214, 182] on input "Active" at bounding box center [207, 179] width 12 height 12
checkbox input "true"
click at [299, 369] on span "Apply" at bounding box center [292, 365] width 25 height 15
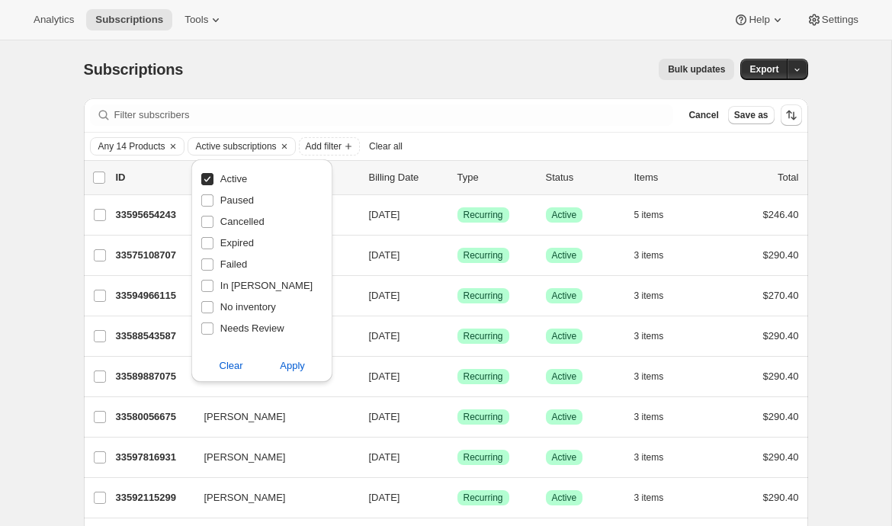
click at [682, 68] on span "Bulk updates" at bounding box center [696, 69] width 57 height 12
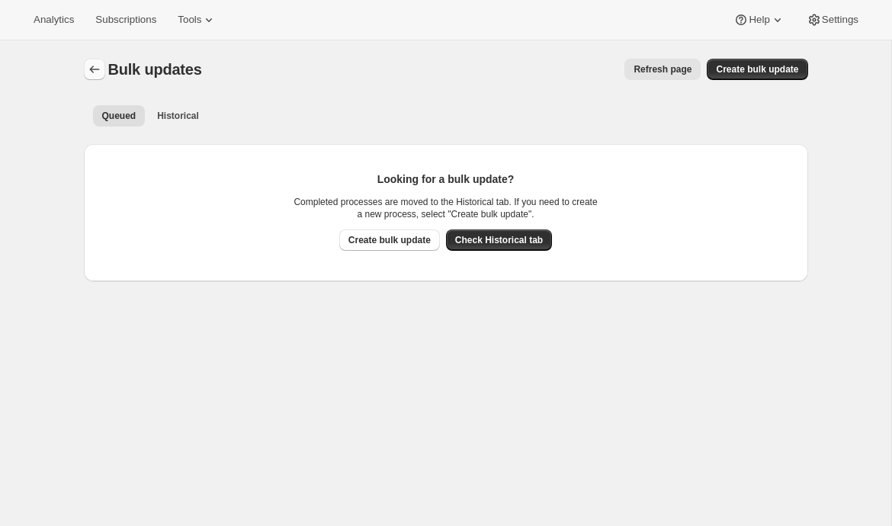
click at [87, 65] on icon "Bulk updates" at bounding box center [94, 69] width 15 height 15
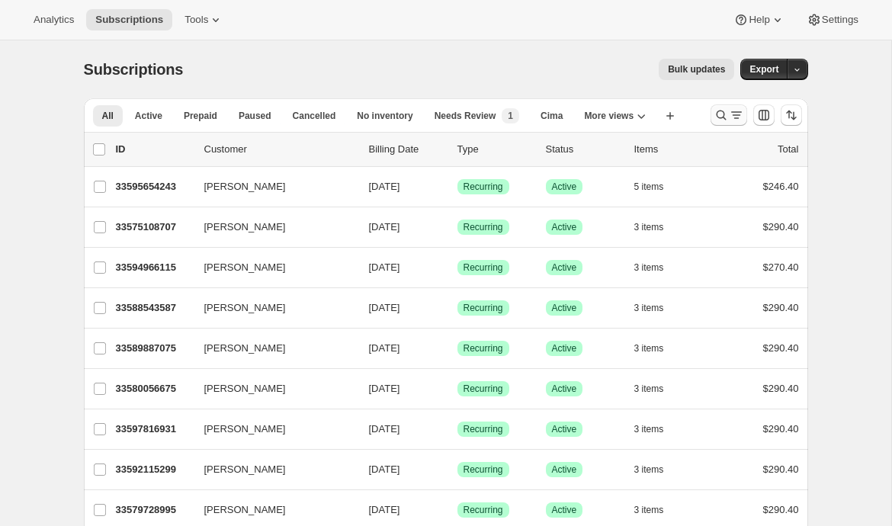
click at [723, 117] on icon "Search and filter results" at bounding box center [721, 116] width 10 height 10
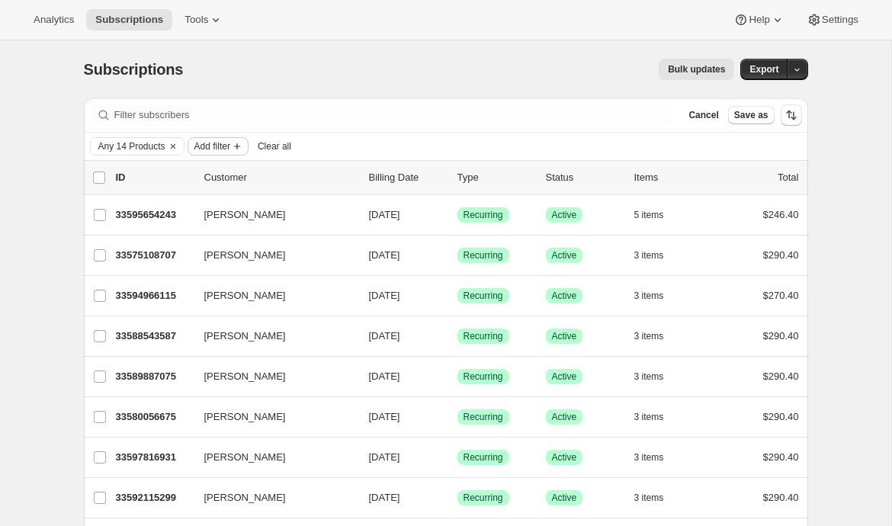
click at [217, 151] on span "Add filter" at bounding box center [212, 146] width 36 height 12
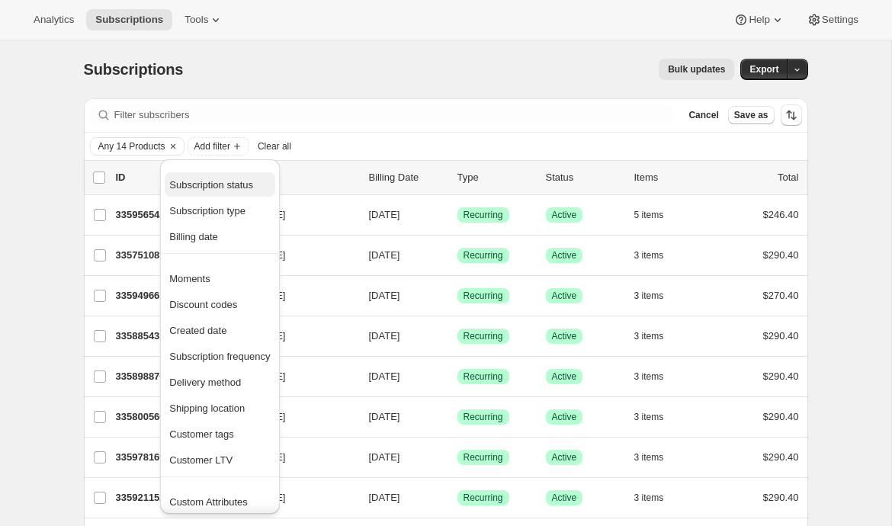
click at [214, 185] on span "Subscription status" at bounding box center [211, 184] width 84 height 11
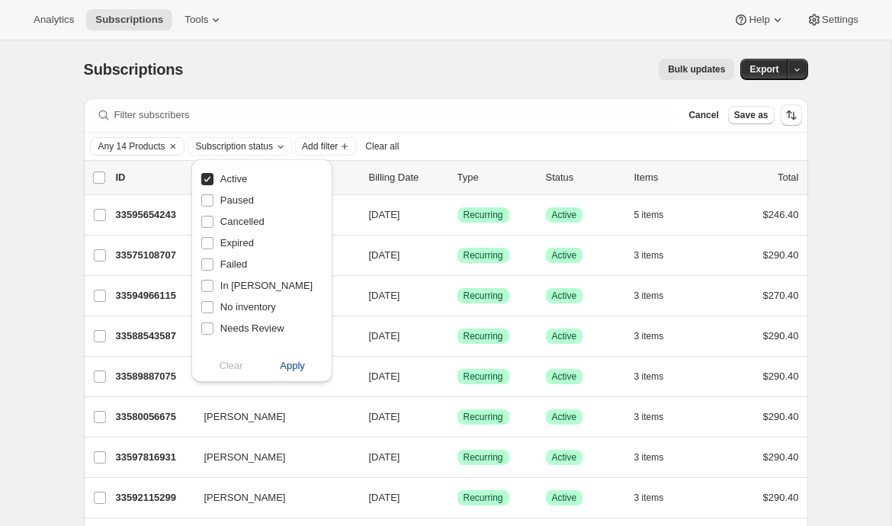
click at [294, 365] on span "Apply" at bounding box center [292, 365] width 25 height 15
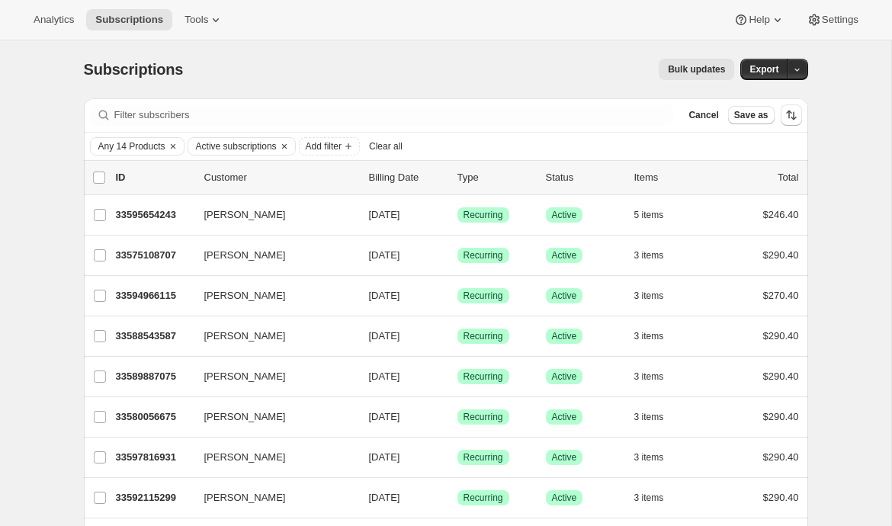
click at [702, 66] on span "Bulk updates" at bounding box center [696, 69] width 57 height 12
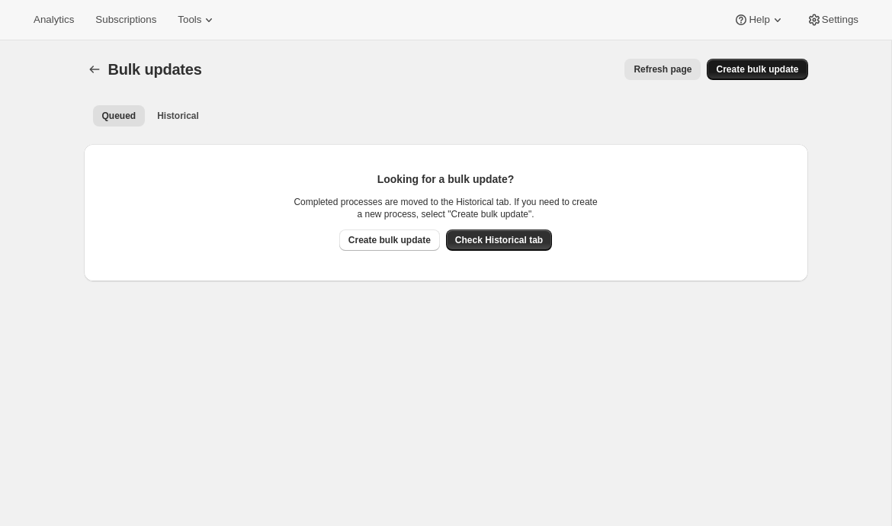
click at [738, 68] on span "Create bulk update" at bounding box center [757, 69] width 82 height 12
select select "22"
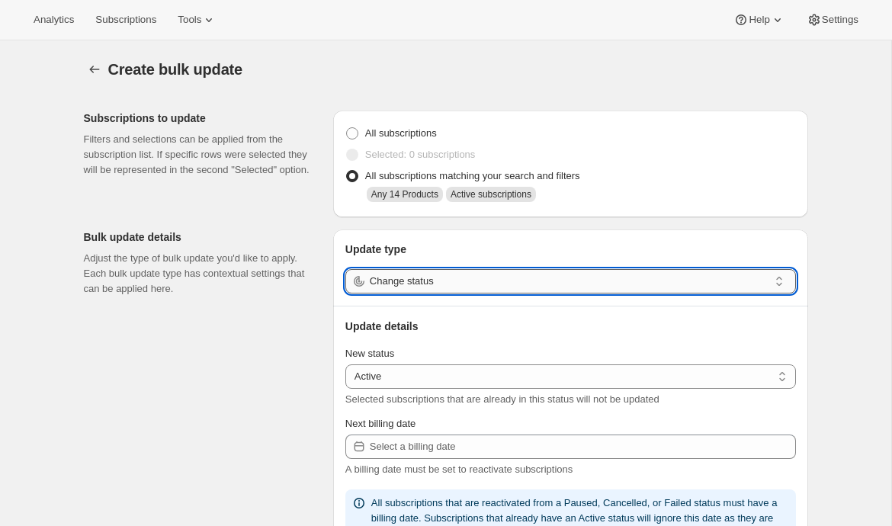
click at [420, 293] on input "Change status" at bounding box center [569, 281] width 399 height 24
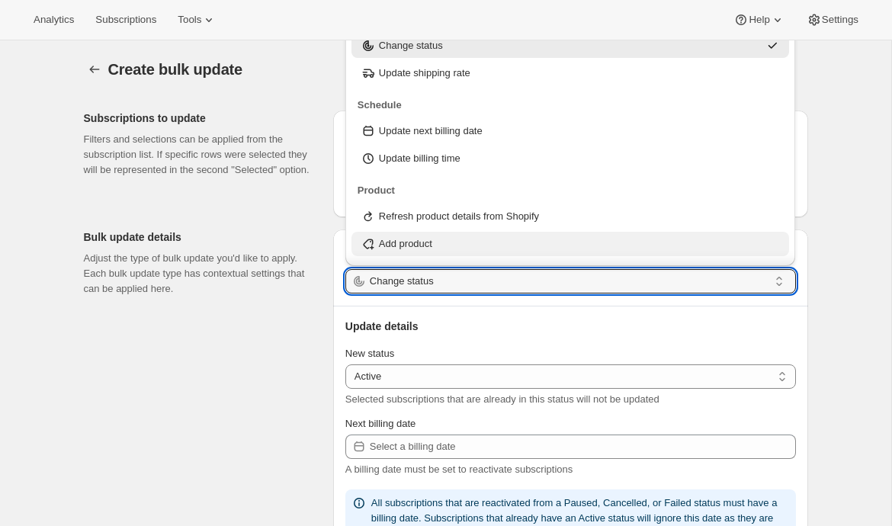
scroll to position [164, 0]
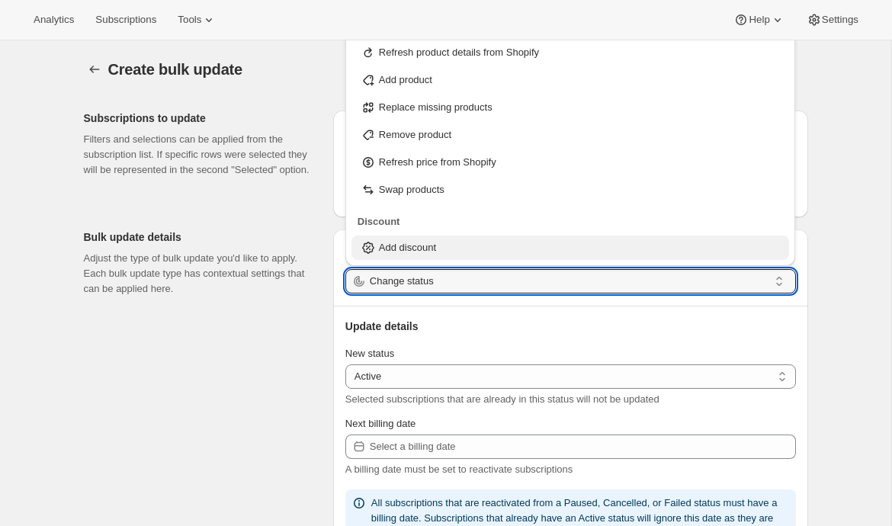
click at [427, 249] on p "Add discount" at bounding box center [407, 247] width 57 height 15
type input "Add discount"
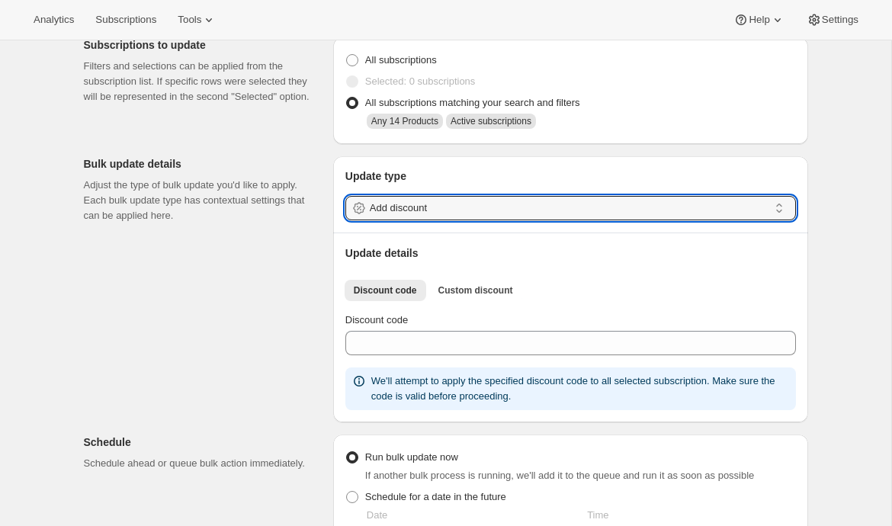
scroll to position [74, 0]
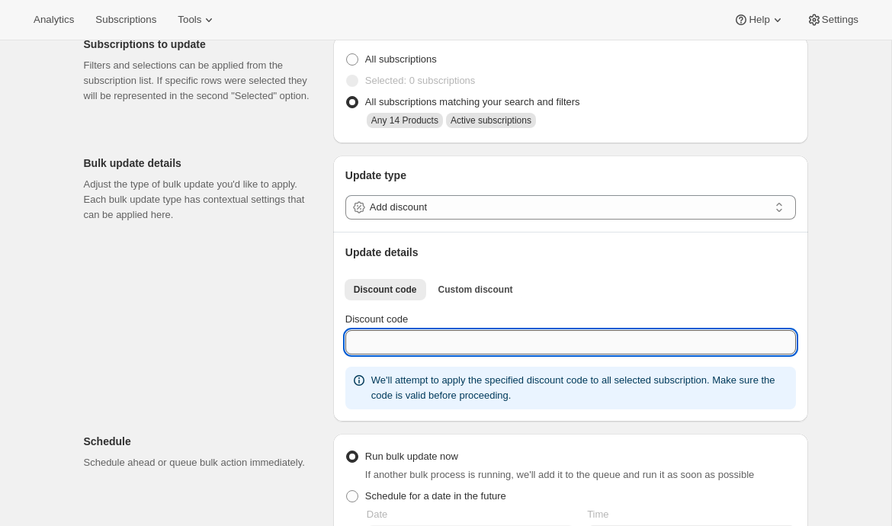
click at [381, 339] on input "Discount code" at bounding box center [570, 342] width 451 height 24
type input "spotlight5"
click at [246, 418] on div "Subscriptions to update Filters and selections can be applied from the subscrip…" at bounding box center [440, 474] width 737 height 901
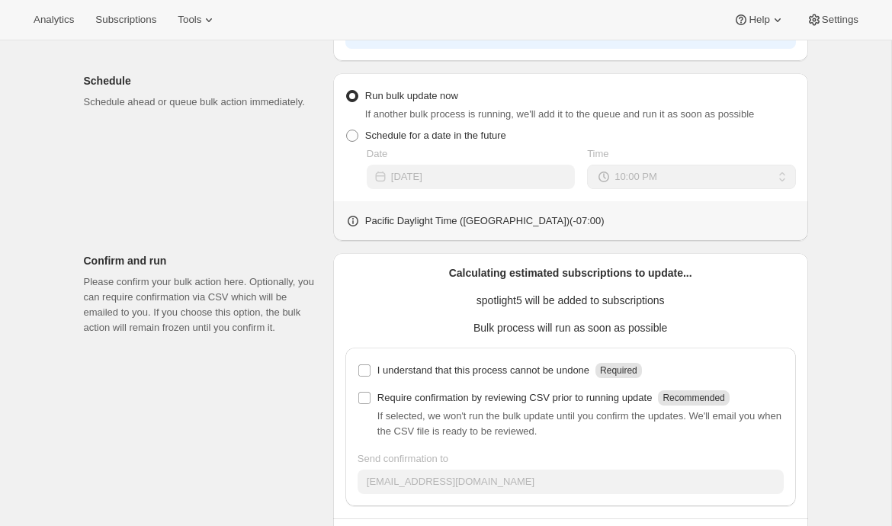
scroll to position [437, 0]
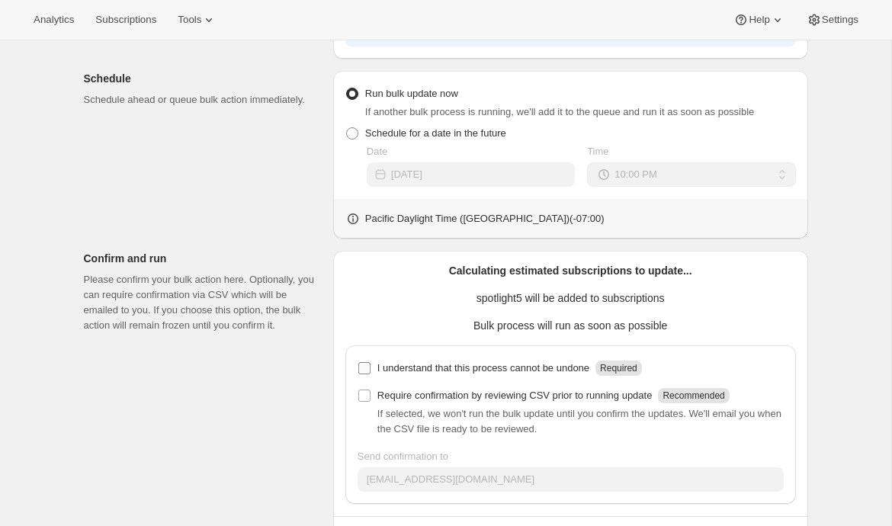
click at [402, 376] on label "I understand that this process cannot be undone Required" at bounding box center [500, 368] width 284 height 21
click at [371, 374] on input "I understand that this process cannot be undone Required" at bounding box center [364, 368] width 12 height 12
checkbox input "true"
click at [400, 403] on label "Require confirmation by reviewing CSV prior to running update Recommended" at bounding box center [544, 395] width 372 height 21
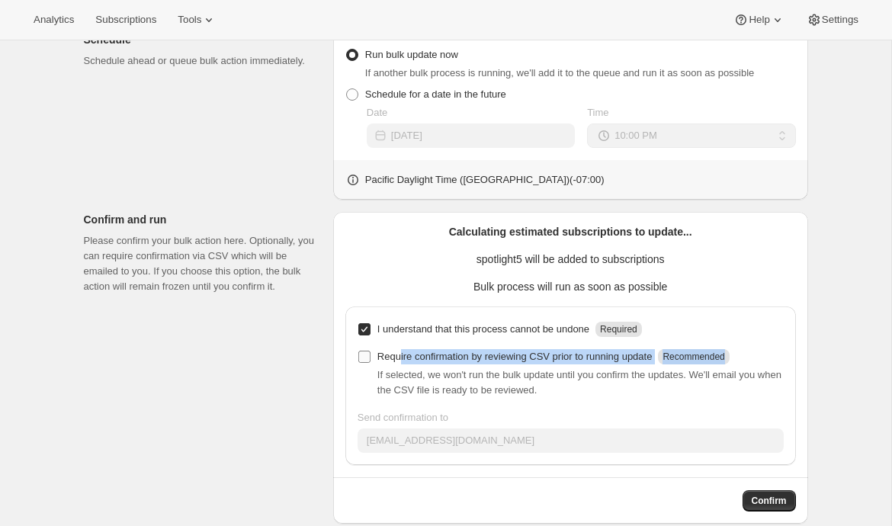
scroll to position [477, 0]
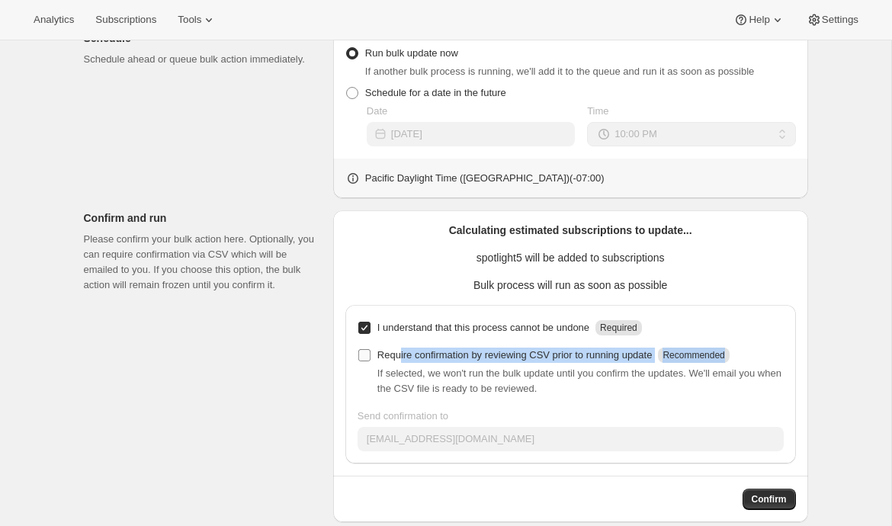
click at [362, 359] on input "Require confirmation by reviewing CSV prior to running update Recommended" at bounding box center [364, 355] width 12 height 12
checkbox input "true"
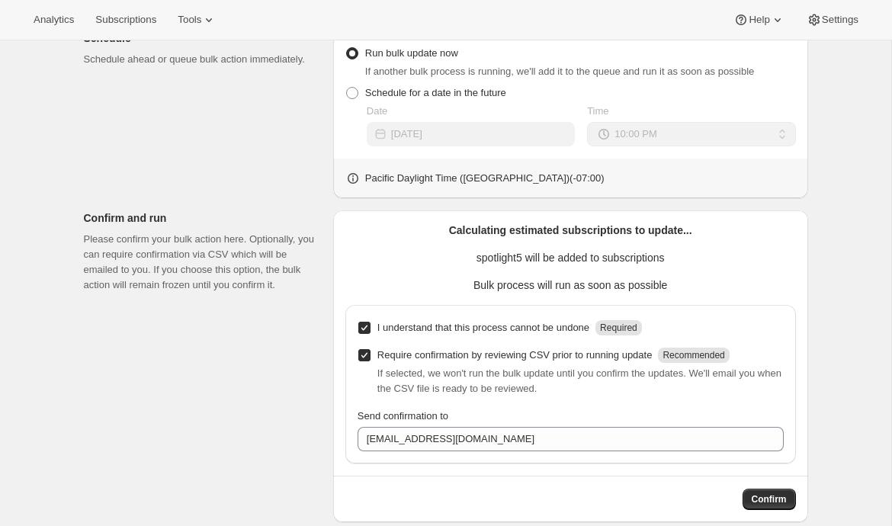
click at [259, 403] on div "Subscriptions to update Filters and selections can be applied from the subscrip…" at bounding box center [440, 71] width 737 height 901
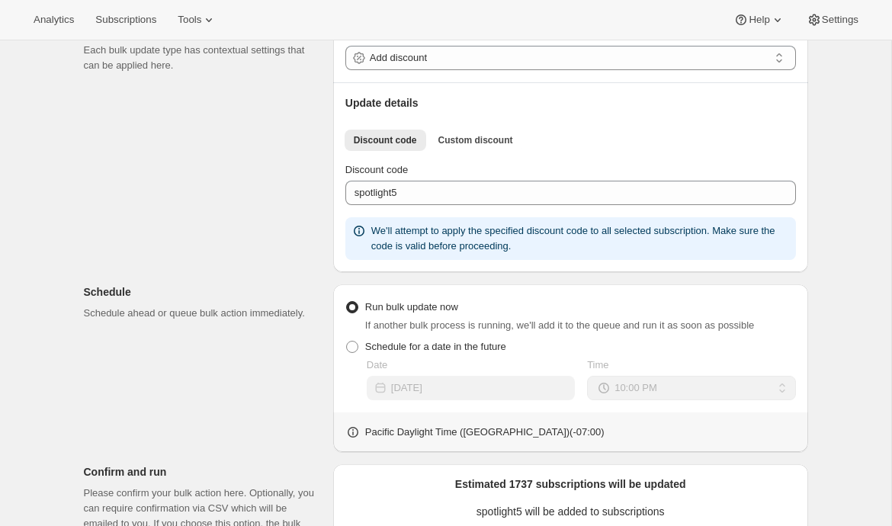
scroll to position [322, 0]
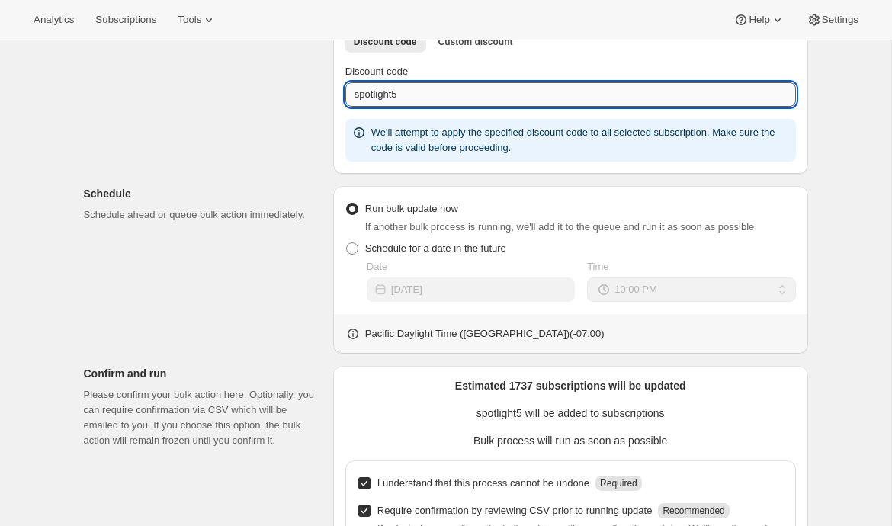
click at [388, 94] on input "spotlight5" at bounding box center [570, 94] width 451 height 24
click at [260, 144] on div "Subscriptions to update Filters and selections can be applied from the subscrip…" at bounding box center [440, 227] width 737 height 901
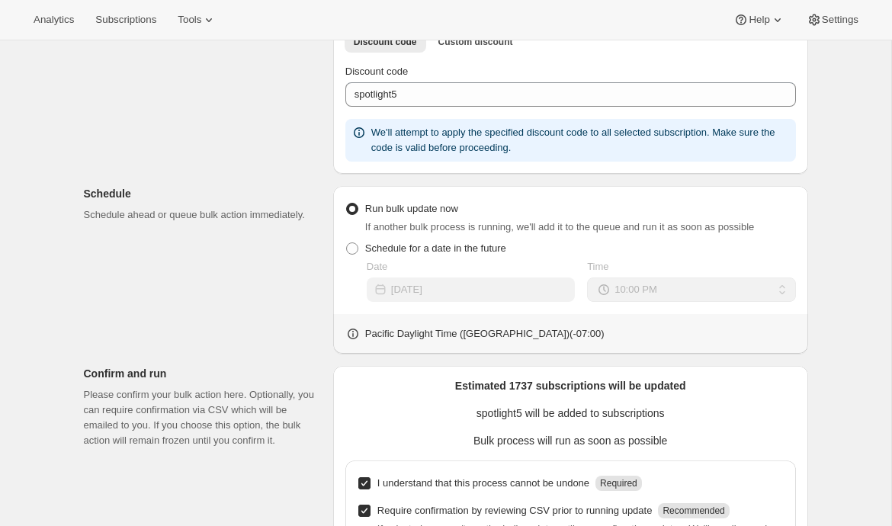
scroll to position [498, 0]
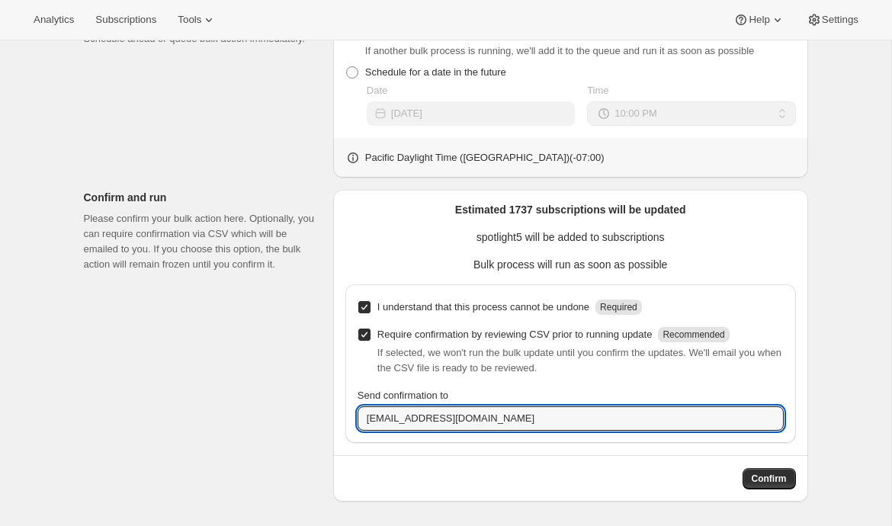
drag, startPoint x: 477, startPoint y: 422, endPoint x: 271, endPoint y: 412, distance: 206.9
click at [271, 412] on div "Subscriptions to update Filters and selections can be applied from the subscrip…" at bounding box center [440, 50] width 737 height 901
type input "2"
type input "emily@awtomic.com"
click at [124, 451] on div "Subscriptions to update Filters and selections can be applied from the subscrip…" at bounding box center [440, 50] width 737 height 901
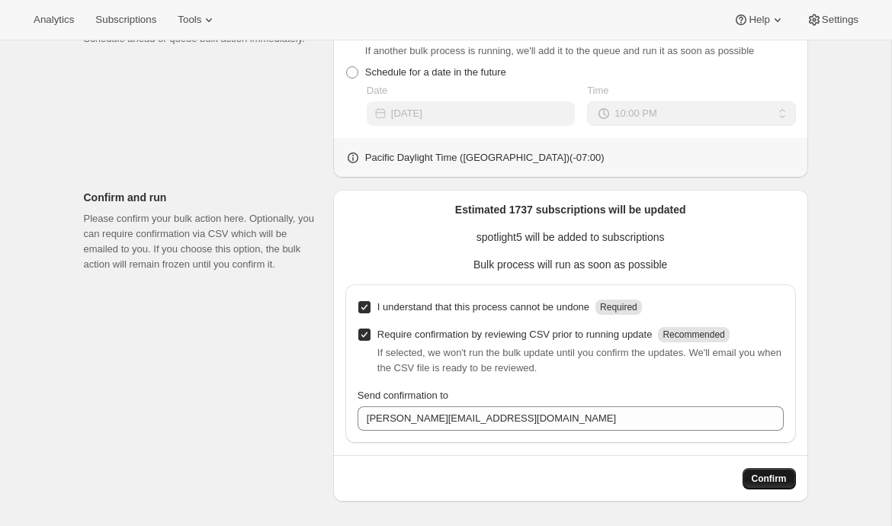
click at [776, 478] on span "Confirm" at bounding box center [769, 479] width 35 height 12
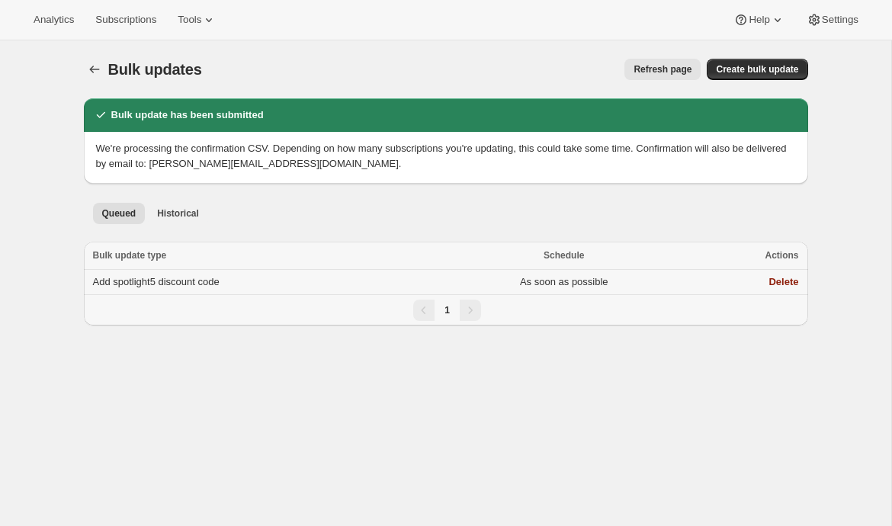
click at [168, 287] on span "Add spotlight5 discount code" at bounding box center [156, 281] width 127 height 11
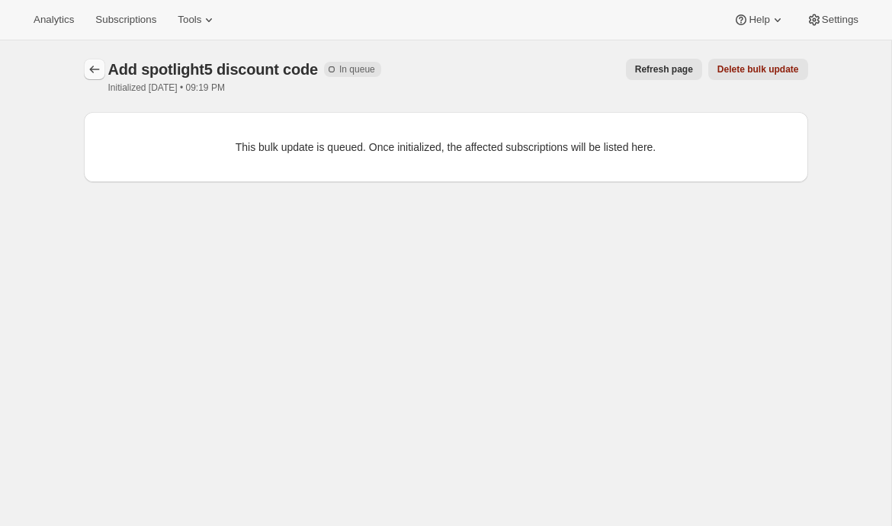
click at [90, 65] on icon "button" at bounding box center [94, 69] width 15 height 15
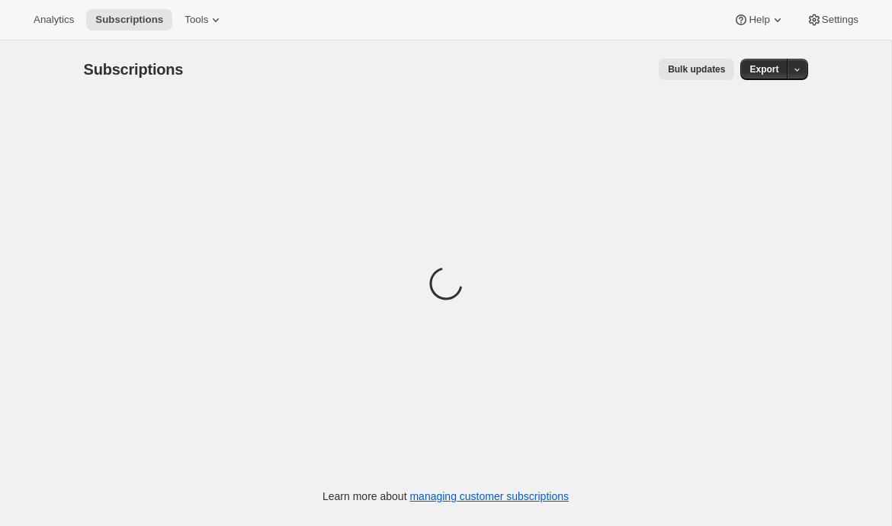
click at [673, 73] on span "Bulk updates" at bounding box center [696, 69] width 57 height 12
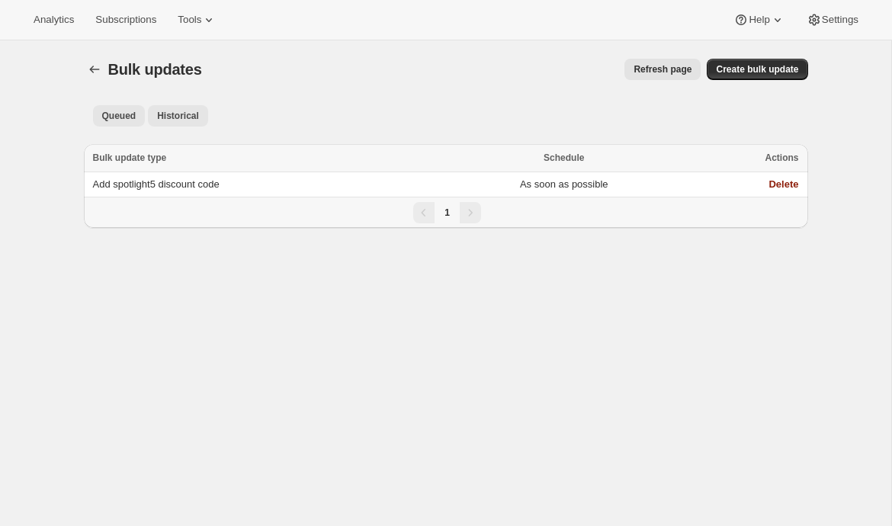
click at [199, 120] on span "Historical" at bounding box center [178, 116] width 42 height 12
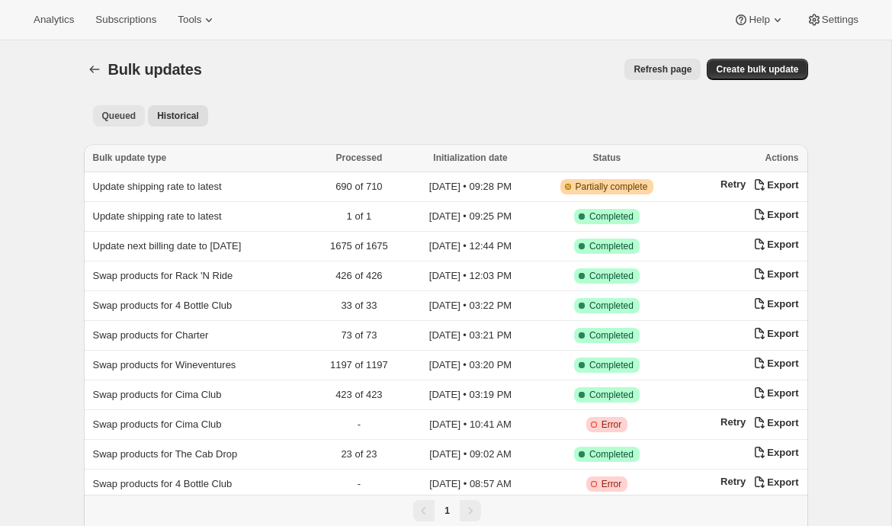
click at [114, 120] on span "Queued" at bounding box center [119, 116] width 34 height 12
